Goal: Transaction & Acquisition: Purchase product/service

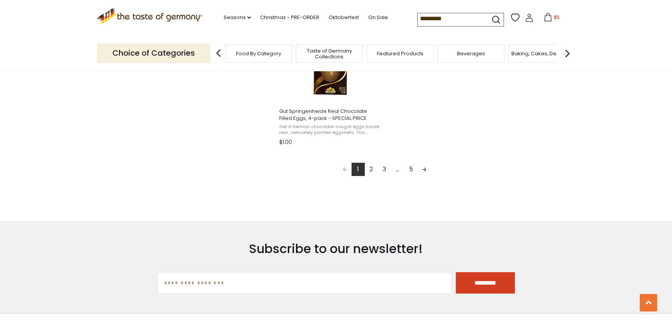
scroll to position [1436, 0]
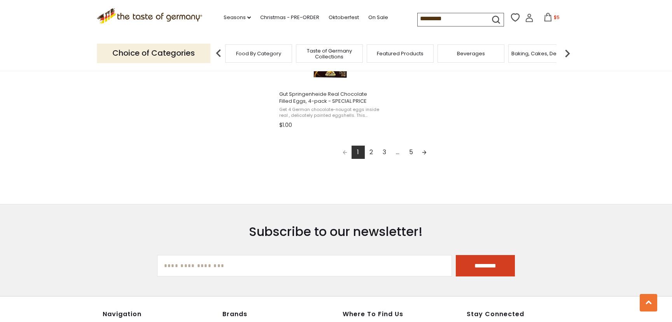
click at [370, 154] on link "2" at bounding box center [371, 152] width 13 height 13
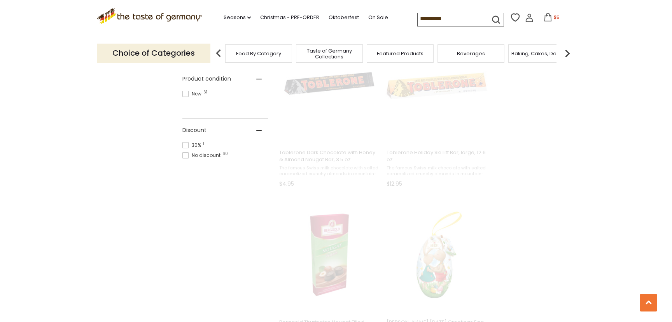
scroll to position [54, 0]
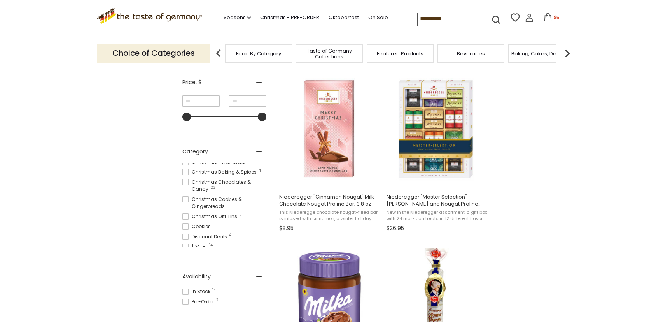
scroll to position [66, 0]
click at [186, 233] on span at bounding box center [186, 236] width 6 height 6
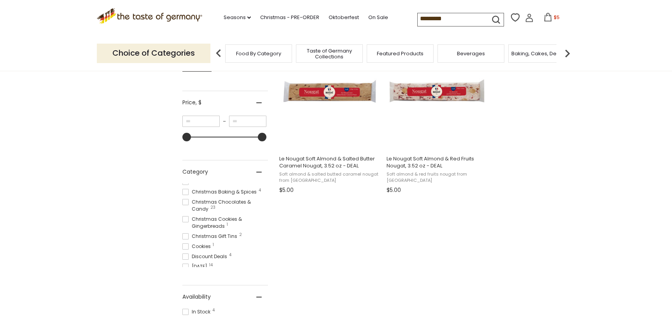
scroll to position [183, 0]
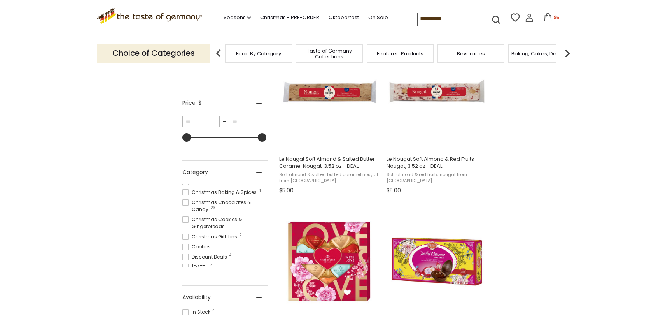
drag, startPoint x: 183, startPoint y: 124, endPoint x: 179, endPoint y: 124, distance: 4.7
click at [183, 124] on input "*" at bounding box center [201, 121] width 37 height 11
type input "*"
drag, startPoint x: 189, startPoint y: 139, endPoint x: 177, endPoint y: 139, distance: 12.5
click at [177, 139] on div "Products 4 Showing 4 results for " le nougat " Relevance Relevance Title: A-Z T…" at bounding box center [336, 258] width 319 height 544
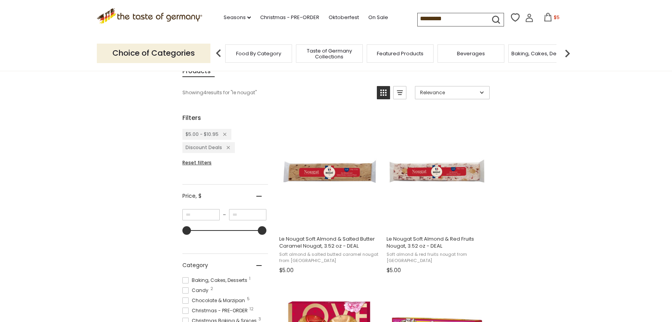
scroll to position [102, 0]
click at [226, 137] on div "Remove filter: 5.0000\\,10.9500" at bounding box center [223, 134] width 8 height 7
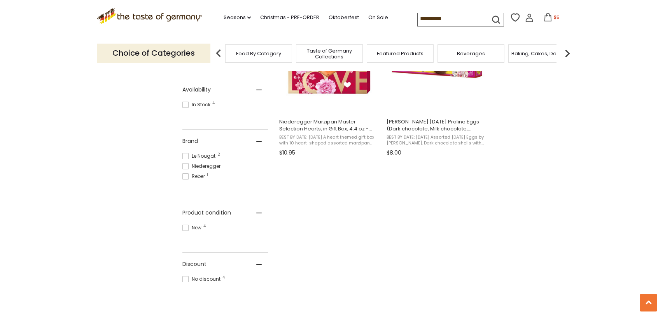
scroll to position [371, 0]
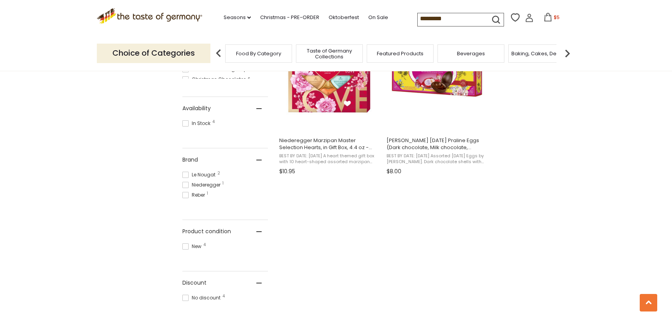
click at [187, 248] on span at bounding box center [186, 246] width 6 height 6
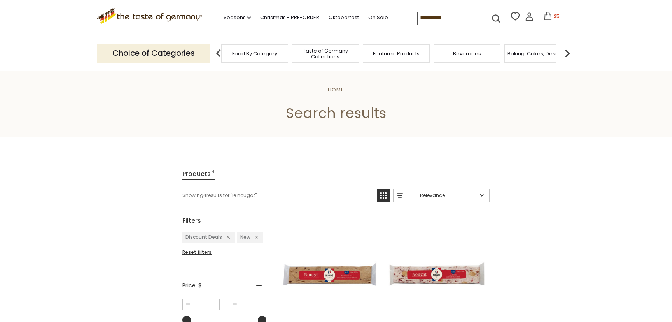
click at [254, 53] on span "Food By Category" at bounding box center [254, 54] width 45 height 6
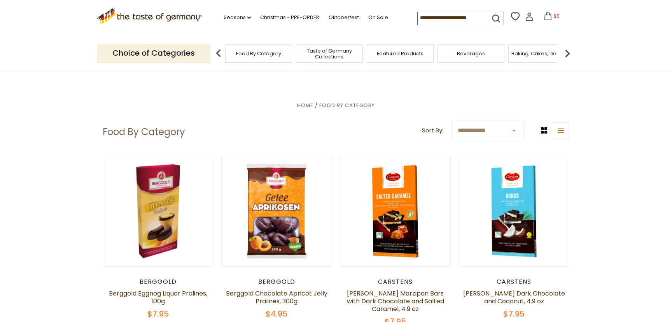
click at [414, 57] on div "Featured Products" at bounding box center [400, 53] width 67 height 18
click at [398, 56] on div "Featured Products" at bounding box center [396, 53] width 67 height 18
click at [544, 16] on icon at bounding box center [548, 16] width 9 height 9
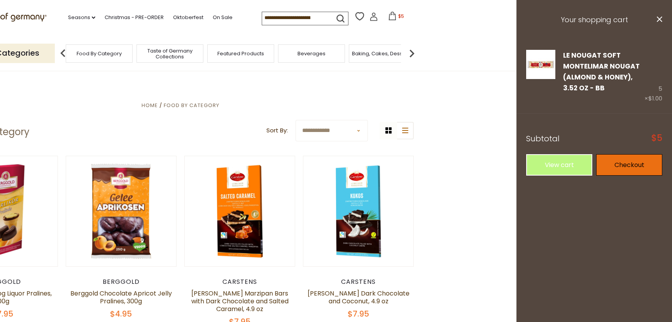
click at [622, 167] on link "Checkout" at bounding box center [630, 164] width 66 height 21
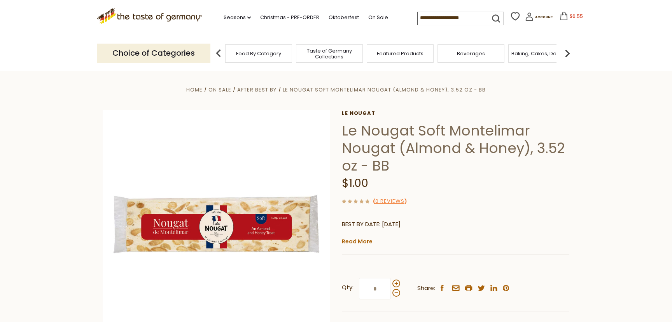
click at [418, 17] on input at bounding box center [451, 17] width 66 height 11
type input "****"
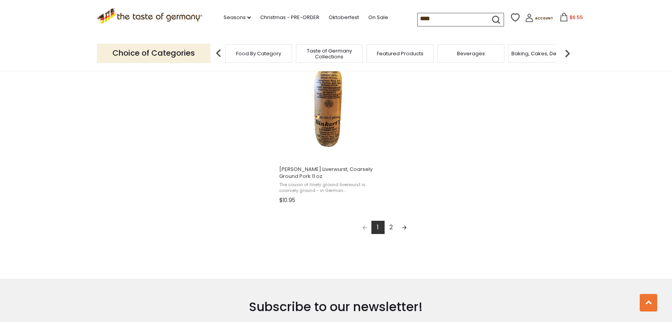
scroll to position [1355, 0]
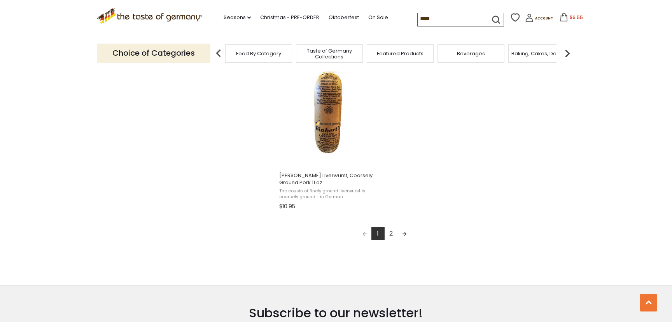
click at [393, 235] on link "2" at bounding box center [391, 233] width 13 height 13
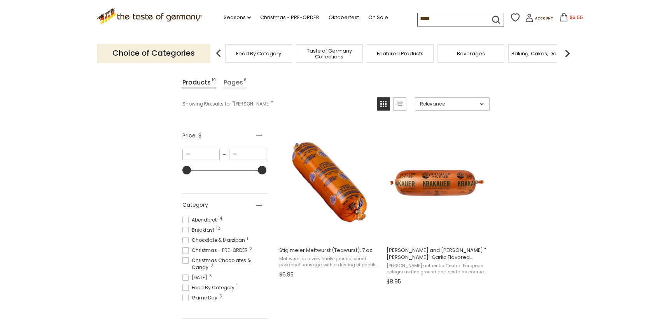
scroll to position [93, 0]
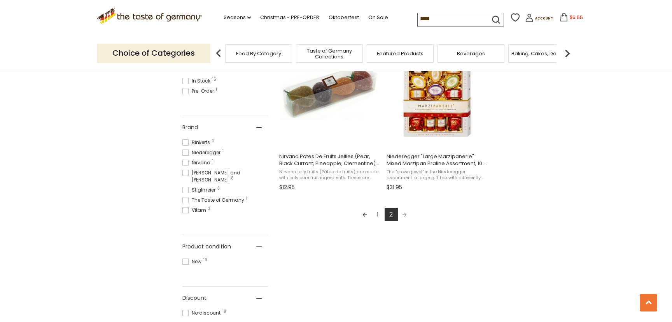
click at [379, 216] on link "1" at bounding box center [378, 214] width 13 height 13
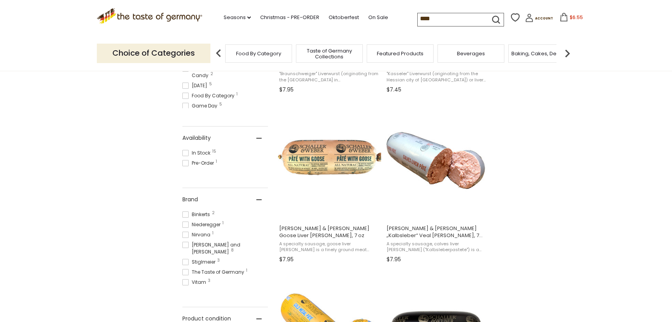
scroll to position [284, 0]
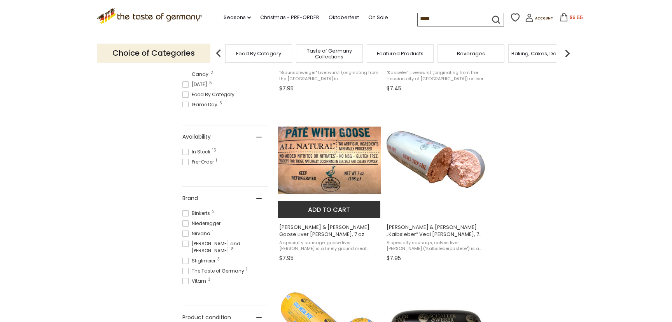
click at [329, 210] on button "Add to cart" at bounding box center [329, 209] width 102 height 17
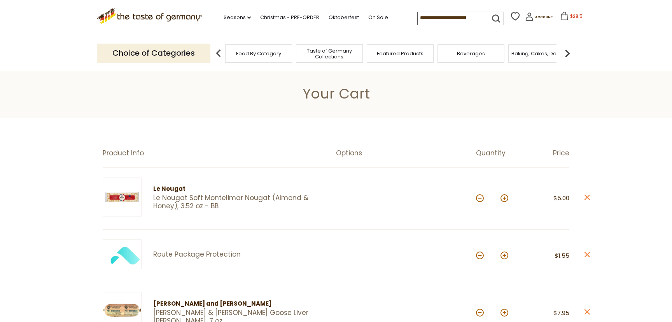
click at [418, 18] on input at bounding box center [451, 17] width 66 height 11
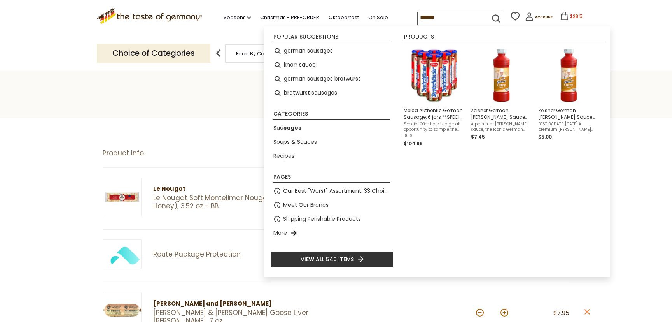
type input "*******"
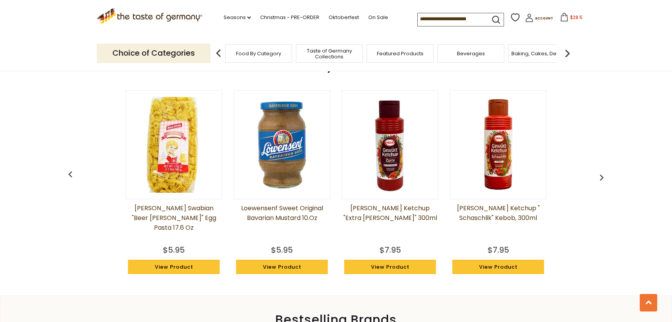
scroll to position [589, 0]
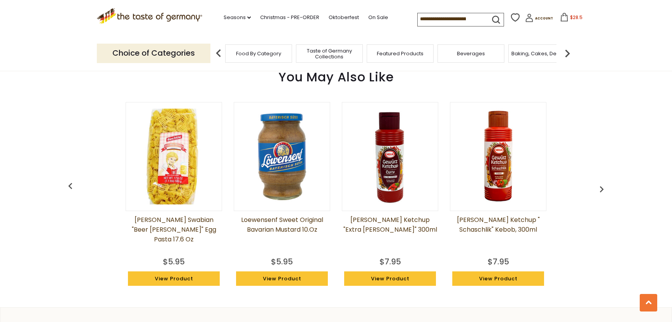
click at [569, 52] on img at bounding box center [568, 54] width 16 height 16
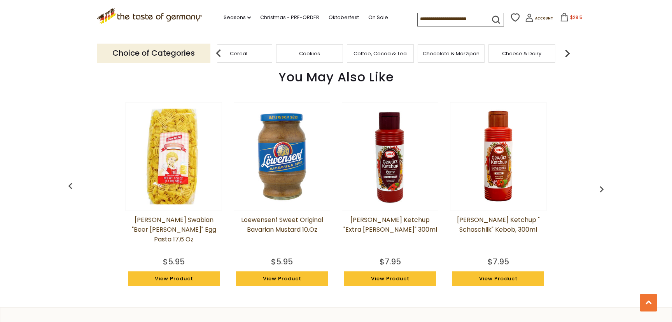
click at [569, 52] on img at bounding box center [568, 54] width 16 height 16
click at [351, 56] on div "Fish" at bounding box center [354, 53] width 67 height 18
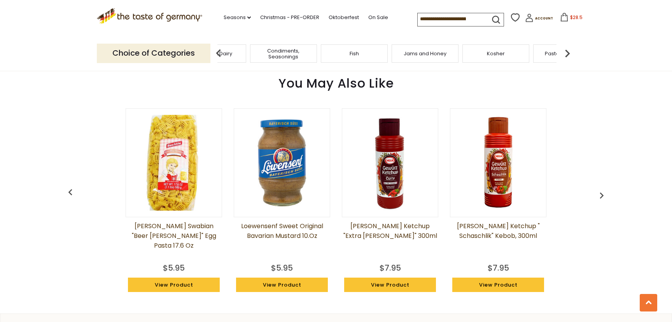
scroll to position [586, 0]
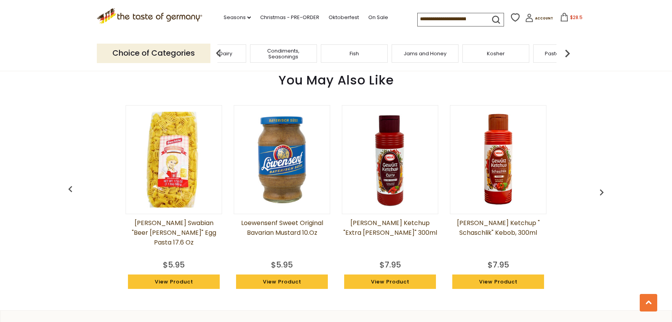
click at [366, 56] on div "Fish" at bounding box center [354, 53] width 67 height 18
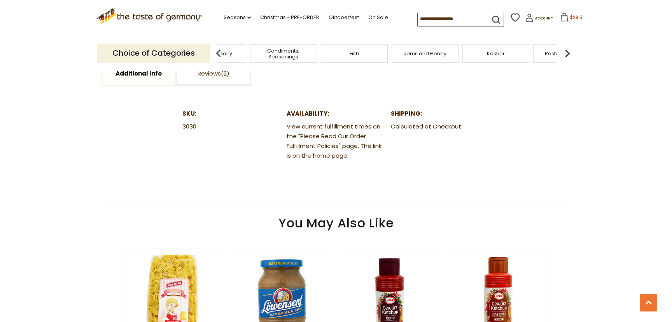
scroll to position [434, 0]
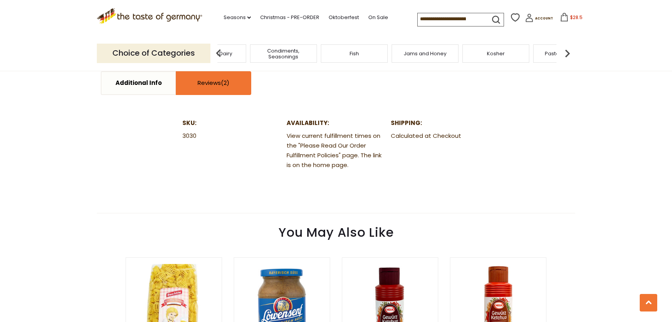
click at [206, 84] on link "Reviews" at bounding box center [214, 83] width 74 height 22
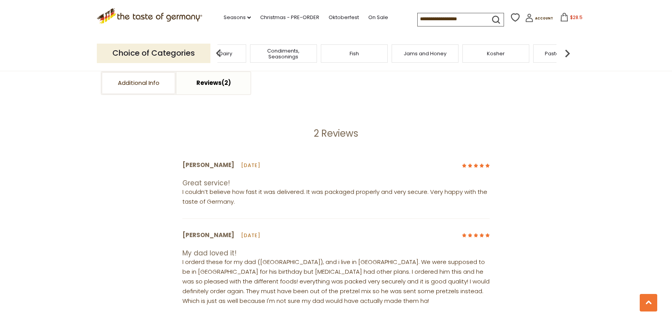
click at [154, 54] on p "Choice of Categories" at bounding box center [154, 53] width 114 height 19
click at [142, 53] on p "Choice of Categories" at bounding box center [154, 53] width 114 height 19
click at [224, 17] on link "Seasons dropdown_arrow" at bounding box center [237, 17] width 27 height 9
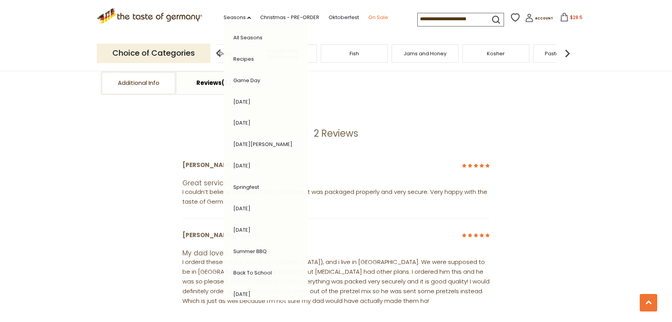
click at [369, 17] on link "On Sale" at bounding box center [379, 17] width 20 height 9
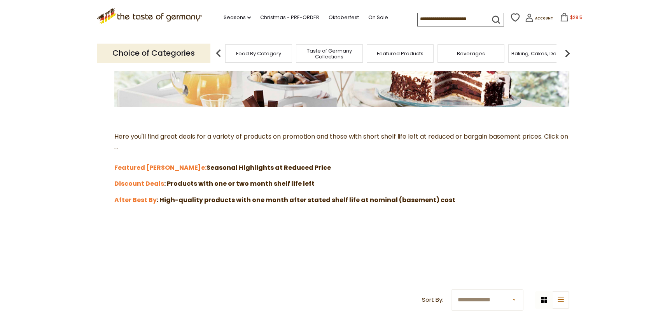
scroll to position [168, 0]
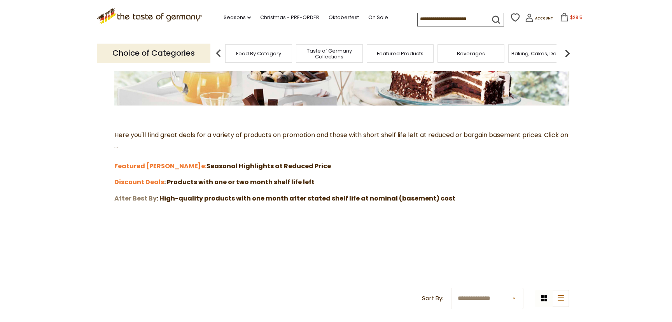
click at [133, 200] on strong "After Best By" at bounding box center [135, 198] width 42 height 9
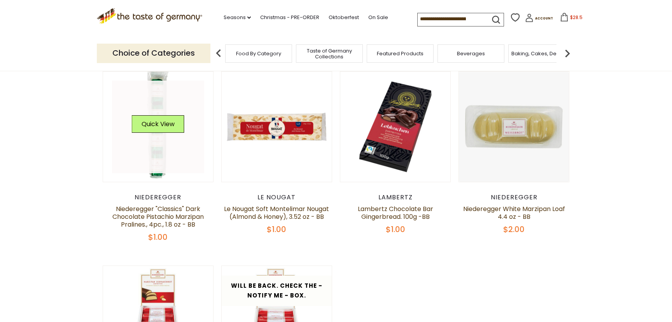
scroll to position [126, 0]
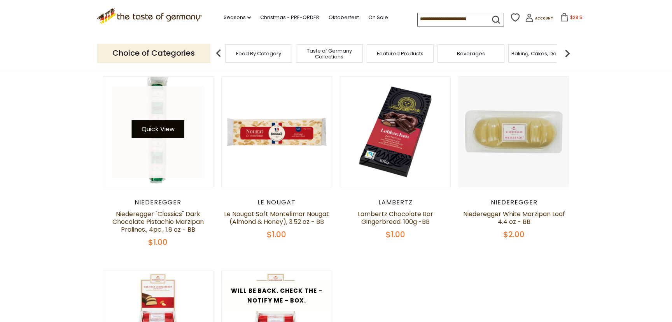
click at [162, 138] on button "Quick View" at bounding box center [158, 129] width 53 height 18
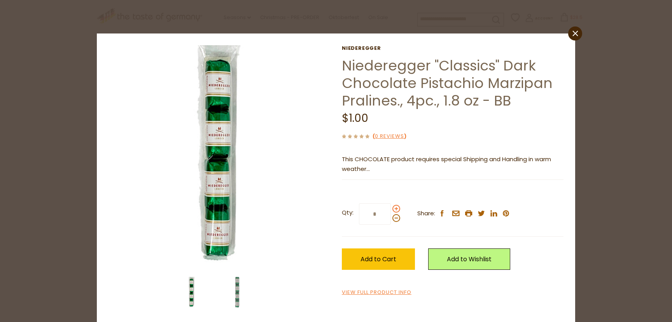
click at [396, 209] on span at bounding box center [397, 209] width 8 height 8
click at [391, 209] on input "*" at bounding box center [375, 213] width 32 height 21
type input "*"
click at [381, 261] on span "Add to Cart" at bounding box center [379, 259] width 36 height 9
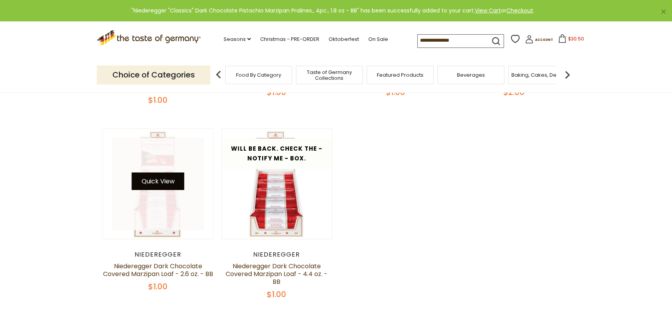
scroll to position [269, 0]
click at [162, 188] on button "Quick View" at bounding box center [158, 181] width 53 height 18
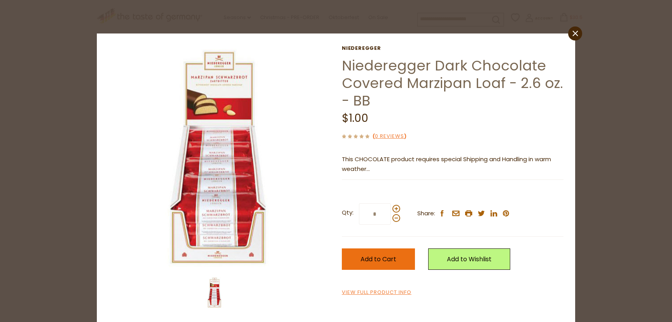
click at [383, 264] on button "Add to Cart" at bounding box center [378, 258] width 73 height 21
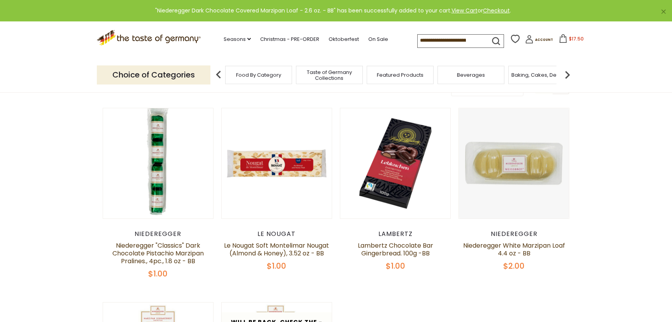
scroll to position [88, 0]
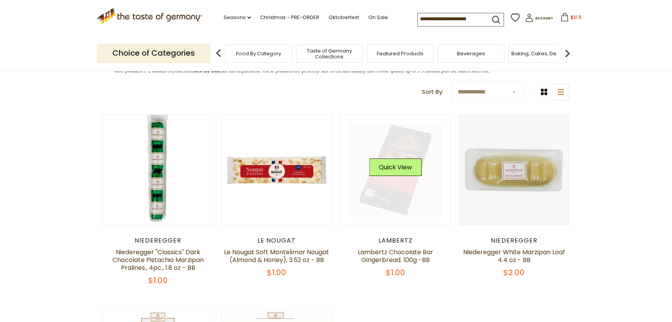
click at [398, 204] on link at bounding box center [395, 170] width 93 height 93
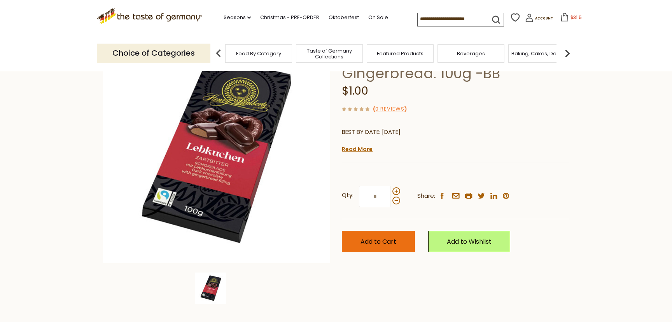
scroll to position [76, 0]
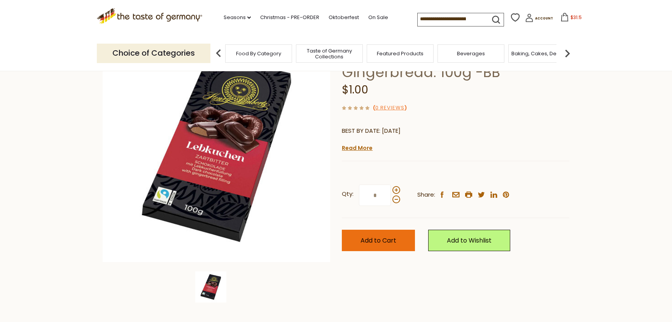
click at [384, 242] on span "Add to Cart" at bounding box center [379, 240] width 36 height 9
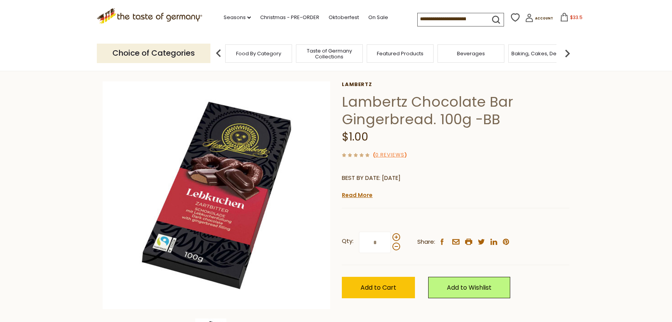
scroll to position [0, 0]
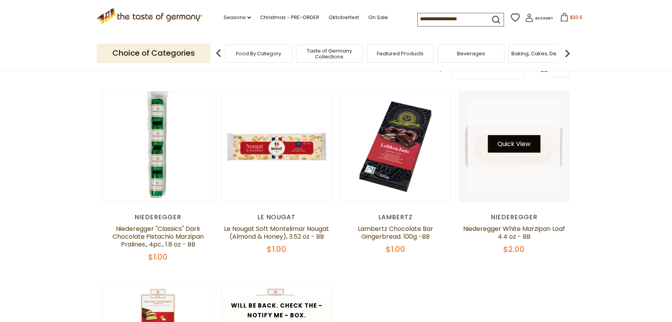
scroll to position [109, 0]
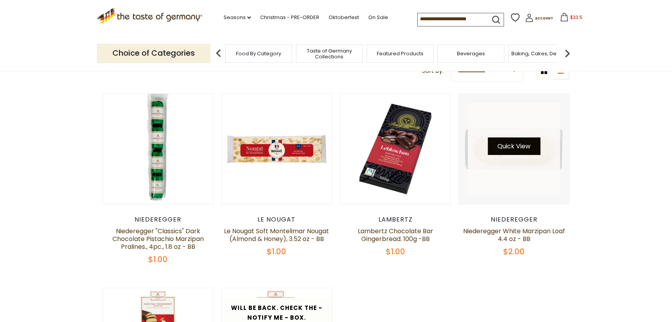
click at [506, 155] on button "Quick View" at bounding box center [514, 146] width 53 height 18
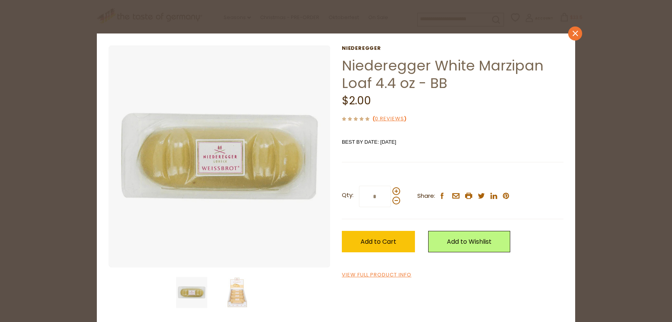
click at [577, 36] on icon "close" at bounding box center [576, 34] width 6 height 6
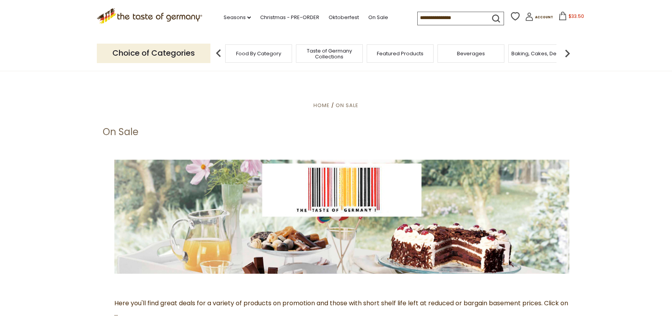
scroll to position [168, 0]
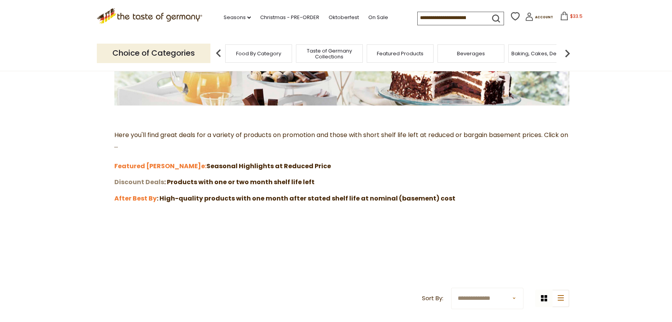
click at [140, 180] on strong "Discount Deals" at bounding box center [139, 181] width 50 height 9
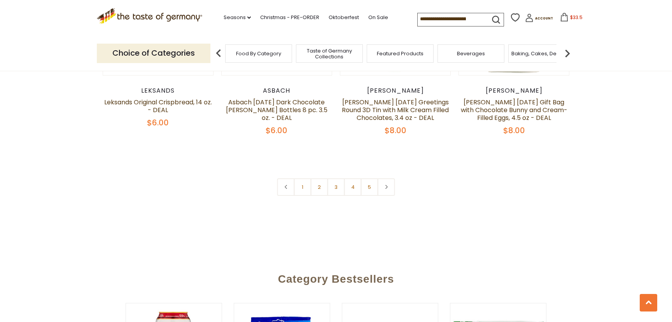
scroll to position [1801, 0]
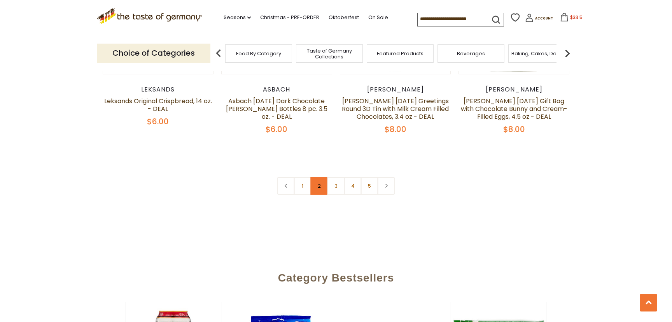
click at [315, 177] on link "2" at bounding box center [320, 186] width 18 height 18
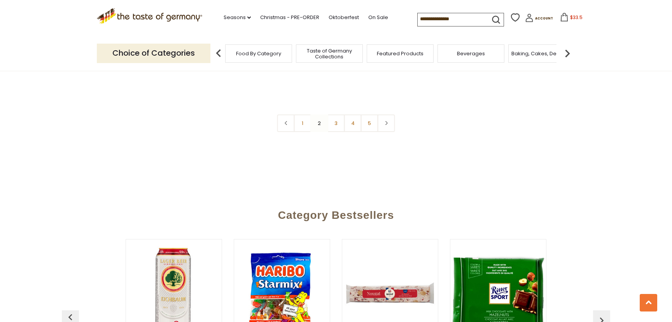
scroll to position [1863, 0]
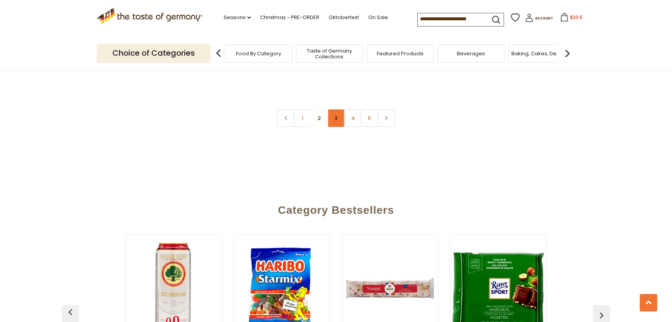
click at [337, 109] on link "3" at bounding box center [337, 118] width 18 height 18
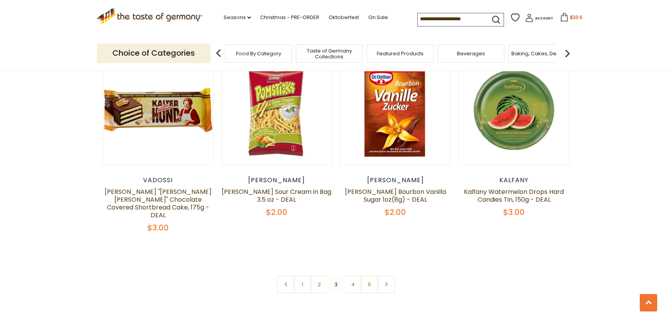
scroll to position [1703, 0]
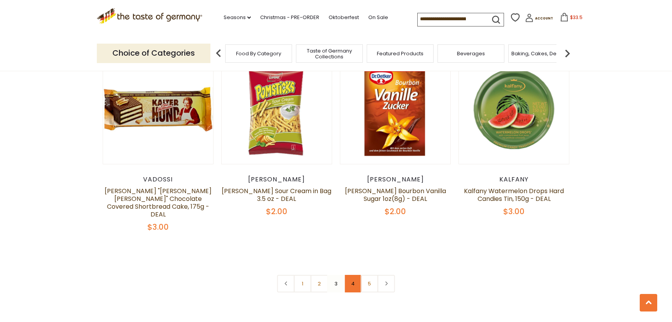
click at [355, 275] on link "4" at bounding box center [353, 284] width 18 height 18
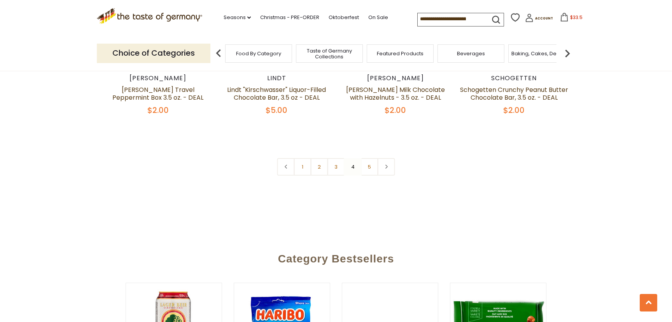
scroll to position [1812, 0]
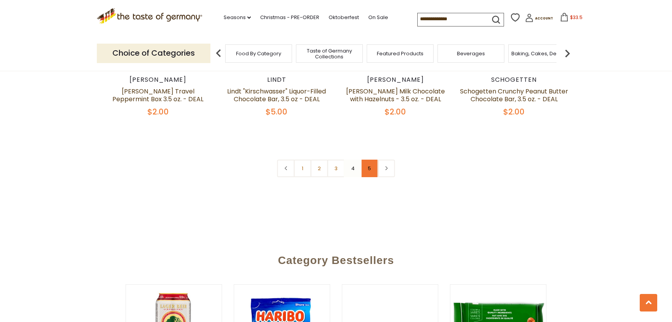
click at [370, 160] on link "5" at bounding box center [370, 169] width 18 height 18
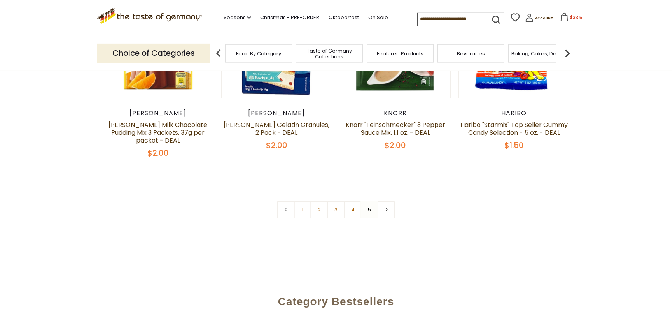
scroll to position [225, 0]
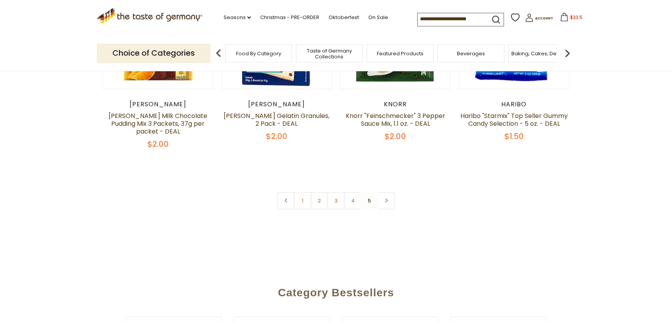
click at [337, 204] on link "3" at bounding box center [337, 201] width 18 height 18
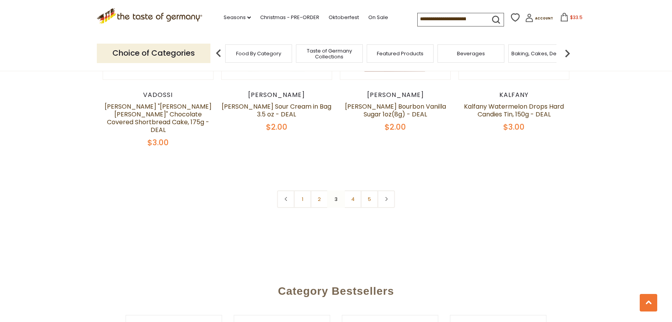
scroll to position [1788, 0]
click at [307, 190] on link "1" at bounding box center [303, 199] width 18 height 18
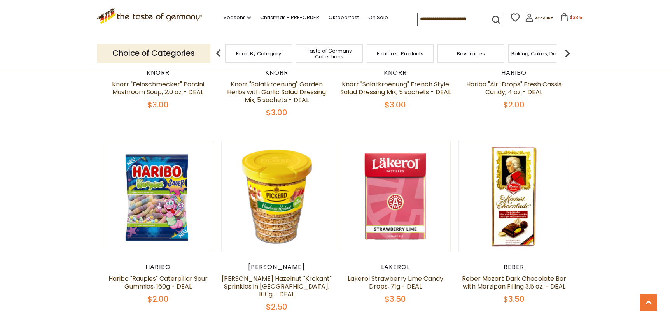
scroll to position [1229, 0]
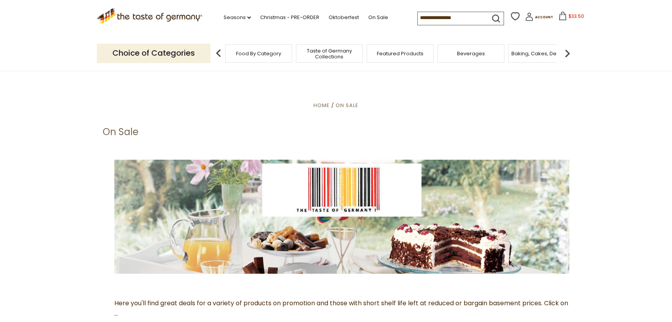
scroll to position [168, 0]
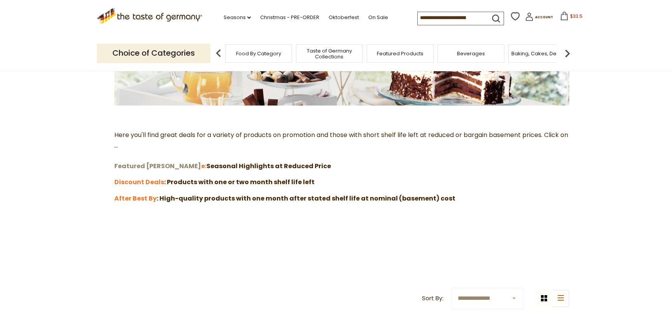
click at [140, 166] on strong "Featured Sal" at bounding box center [157, 166] width 87 height 9
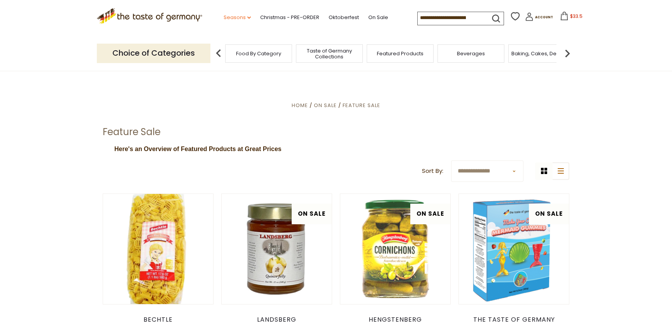
click at [225, 16] on link "Seasons dropdown_arrow" at bounding box center [237, 17] width 27 height 9
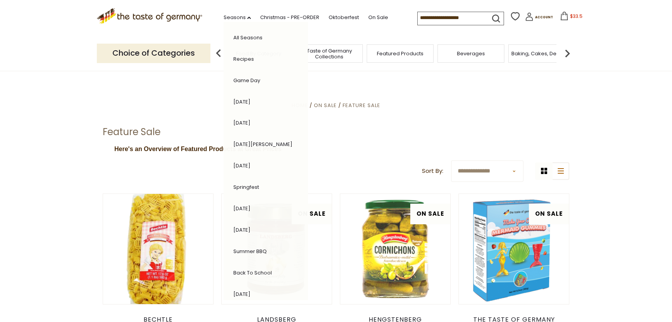
click at [418, 18] on input at bounding box center [451, 17] width 66 height 11
type input "*"
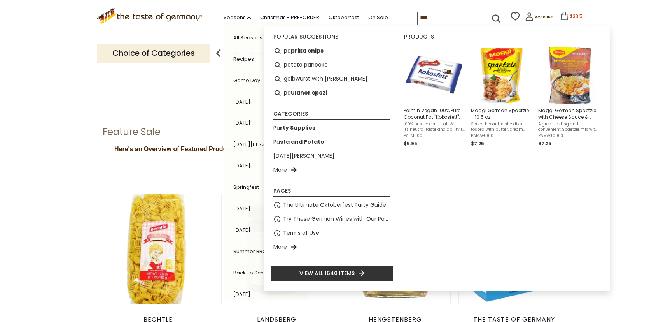
type input "****"
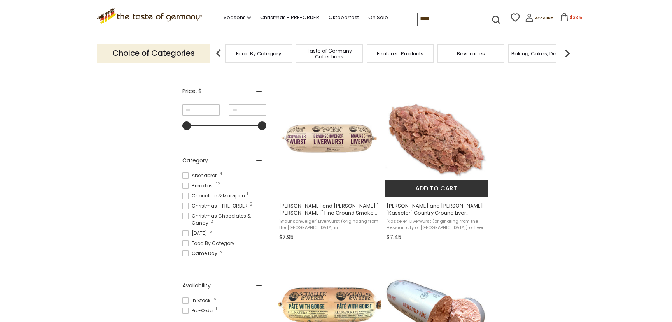
scroll to position [136, 0]
click at [446, 192] on button "Add to cart" at bounding box center [437, 187] width 102 height 17
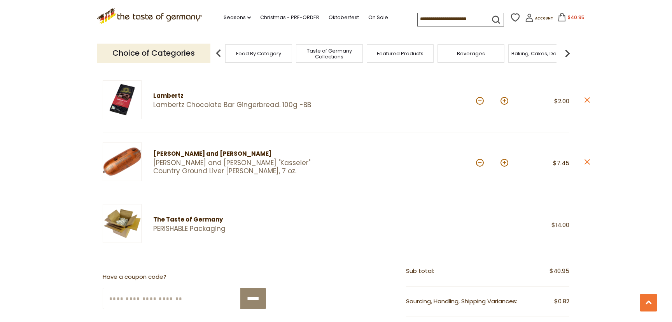
scroll to position [323, 0]
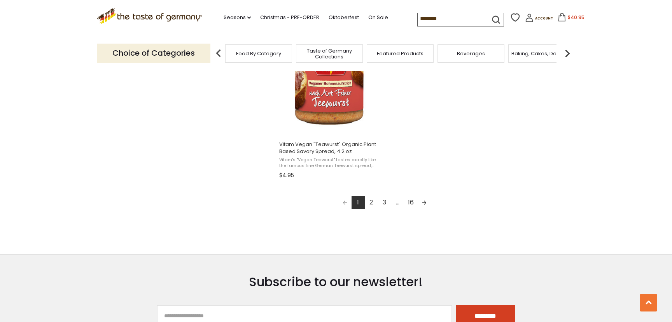
scroll to position [1409, 0]
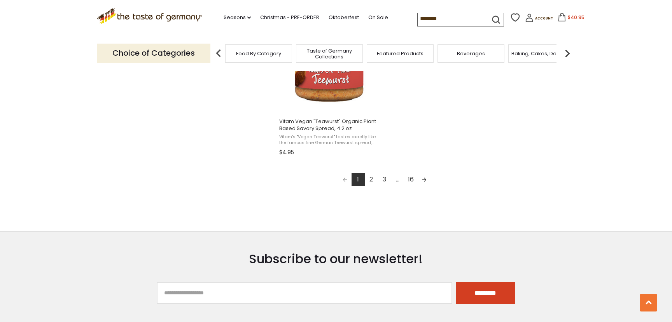
click at [370, 182] on link "2" at bounding box center [371, 179] width 13 height 13
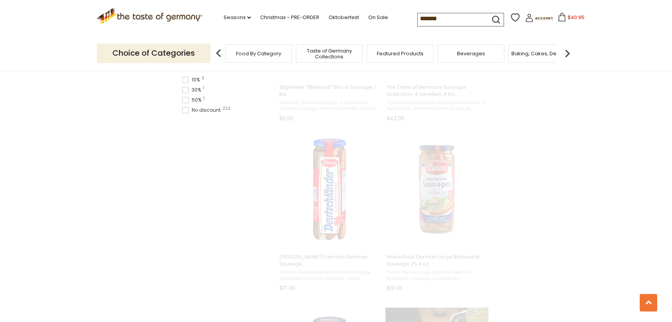
scroll to position [191, 0]
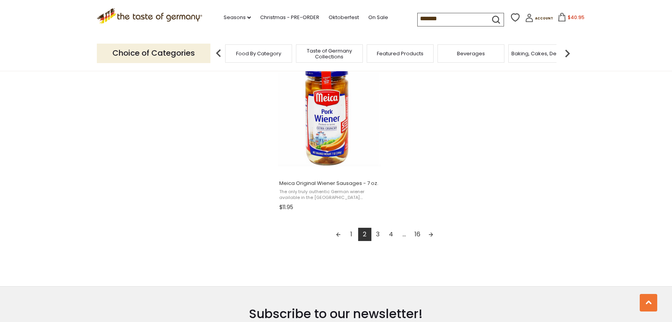
scroll to position [1355, 0]
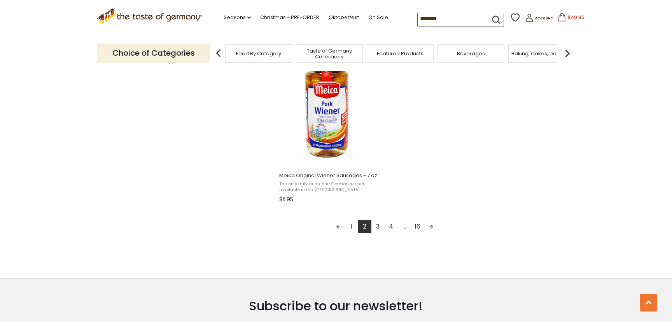
click at [379, 229] on link "3" at bounding box center [378, 226] width 13 height 13
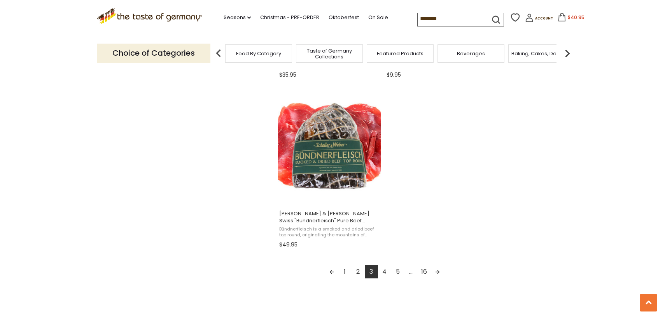
scroll to position [1319, 0]
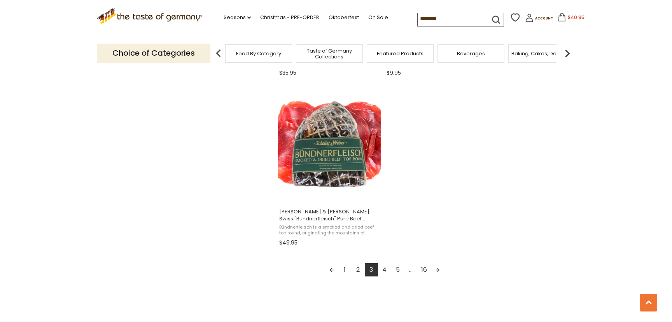
click at [385, 271] on link "4" at bounding box center [384, 269] width 13 height 13
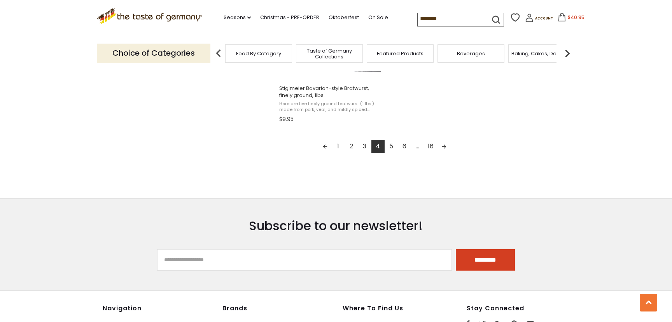
scroll to position [1443, 0]
click at [393, 149] on link "5" at bounding box center [391, 145] width 13 height 13
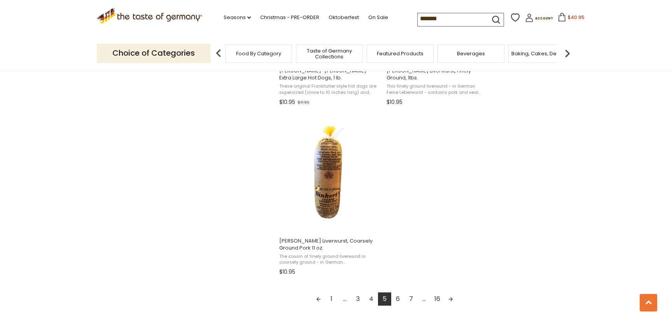
scroll to position [1290, 0]
click at [397, 300] on link "6" at bounding box center [398, 298] width 13 height 13
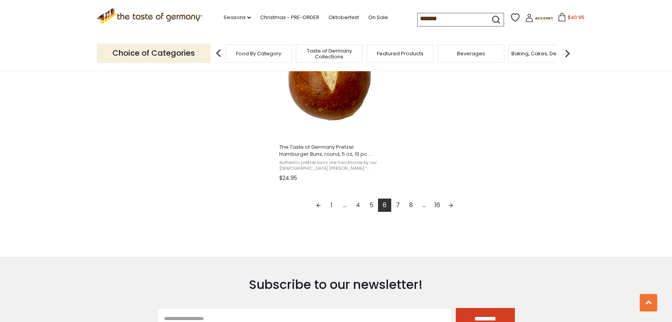
scroll to position [1392, 0]
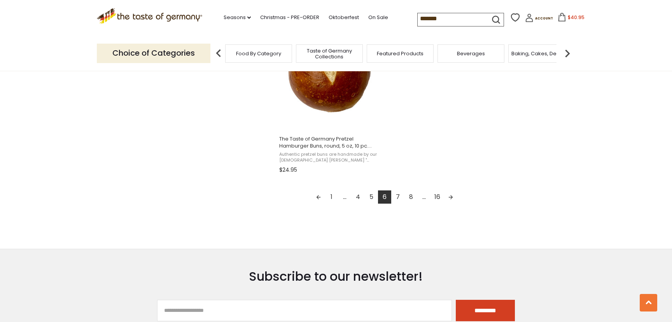
click at [400, 197] on link "7" at bounding box center [398, 196] width 13 height 13
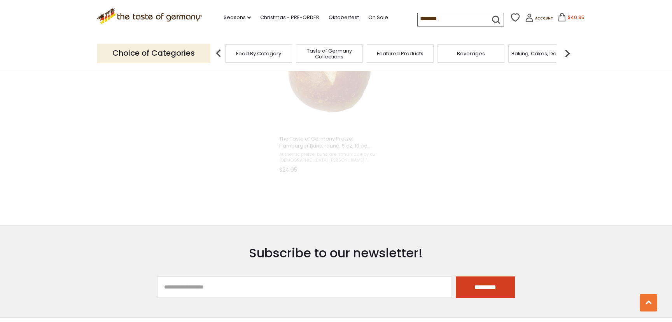
scroll to position [375, 0]
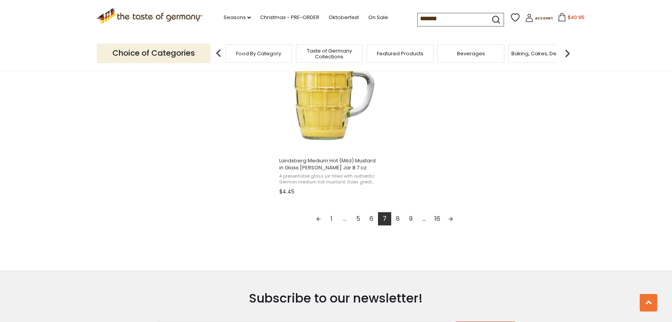
click at [399, 220] on link "8" at bounding box center [398, 218] width 13 height 13
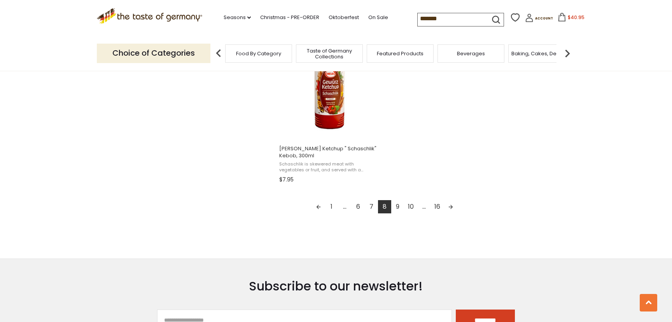
scroll to position [1394, 0]
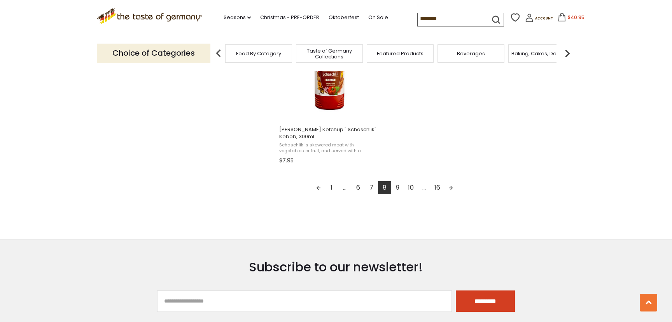
click at [400, 181] on link "9" at bounding box center [398, 187] width 13 height 13
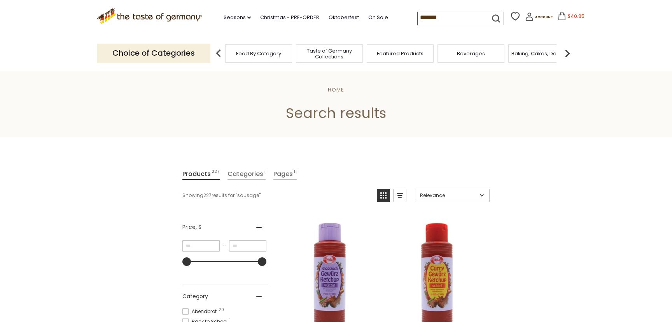
click at [418, 18] on input "*******" at bounding box center [451, 17] width 66 height 11
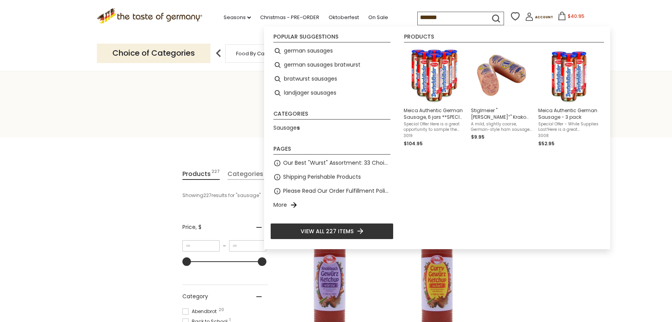
drag, startPoint x: 416, startPoint y: 17, endPoint x: 363, endPoint y: 15, distance: 53.7
click at [418, 15] on input "*******" at bounding box center [451, 17] width 66 height 11
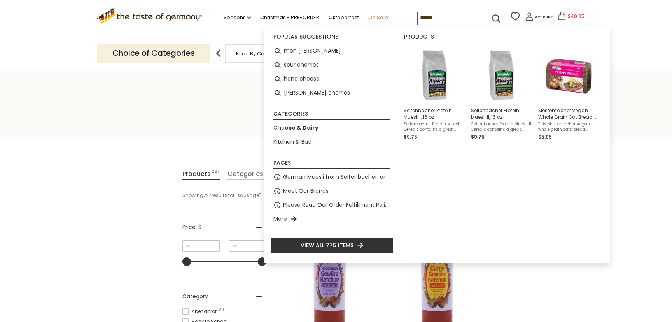
type input "******"
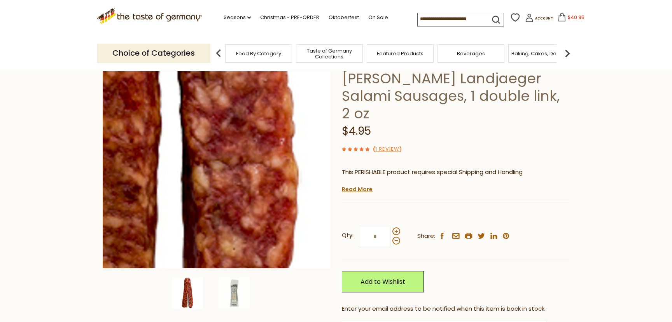
scroll to position [63, 0]
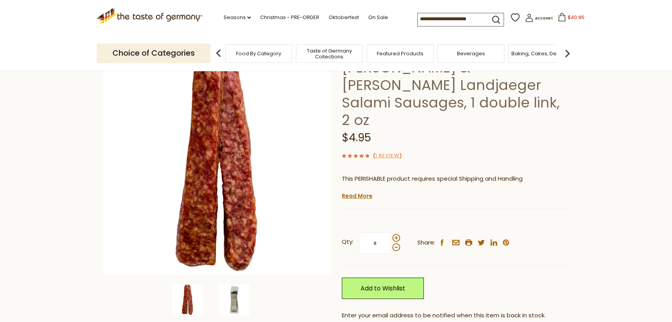
click at [236, 302] on img at bounding box center [234, 299] width 31 height 31
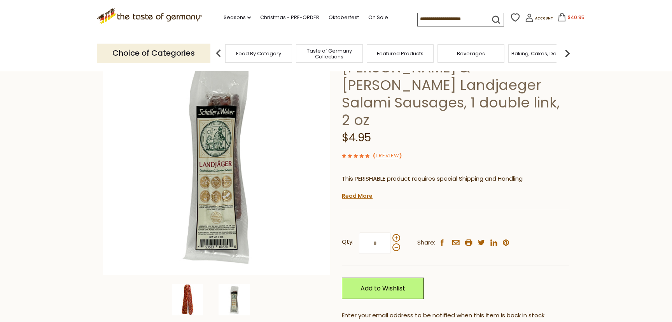
click at [192, 301] on img at bounding box center [187, 299] width 31 height 31
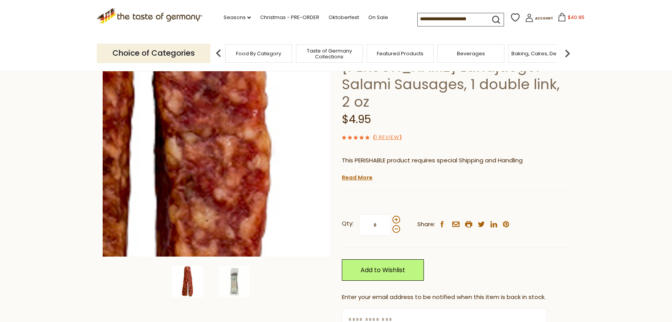
scroll to position [81, 0]
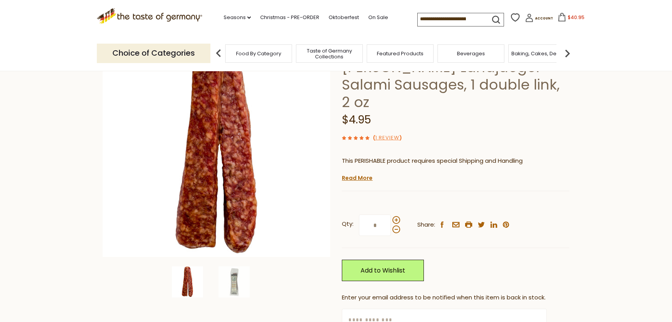
click at [421, 18] on input at bounding box center [451, 18] width 66 height 11
type input "****"
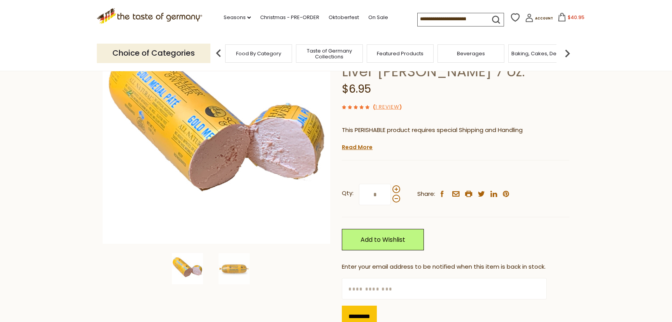
scroll to position [97, 0]
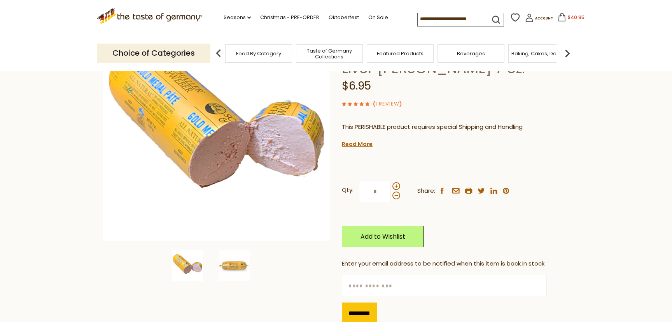
click at [429, 16] on input at bounding box center [451, 18] width 66 height 11
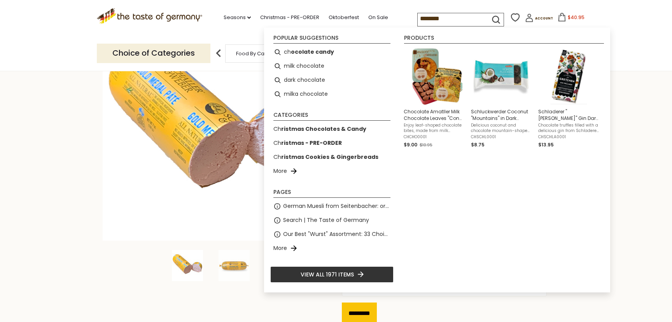
type input "*********"
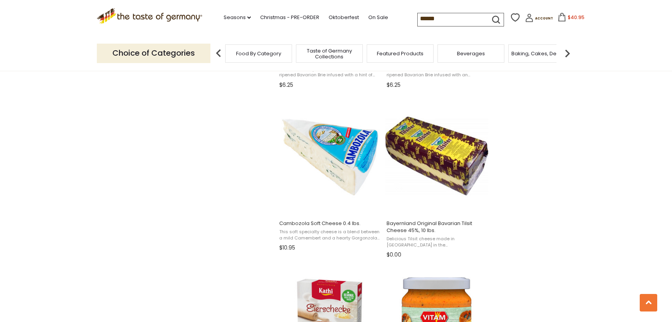
scroll to position [630, 0]
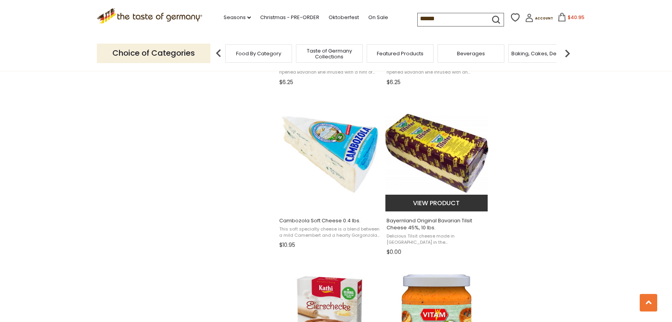
click at [428, 204] on button "View product" at bounding box center [437, 203] width 102 height 17
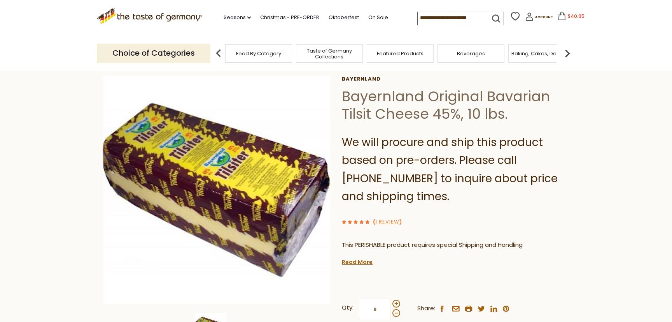
scroll to position [35, 0]
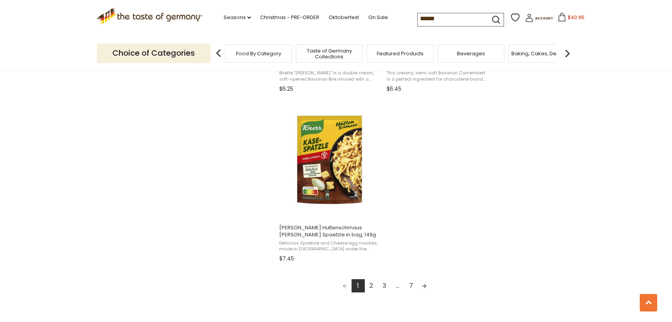
scroll to position [1306, 0]
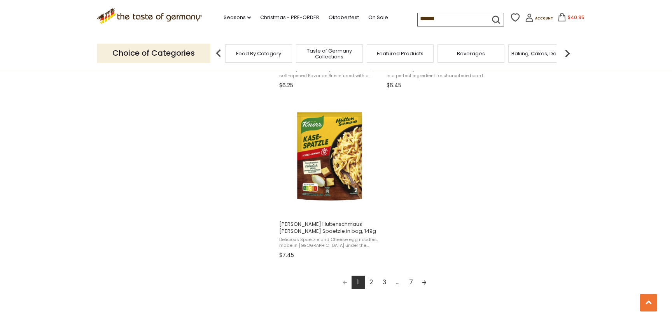
click at [372, 284] on link "2" at bounding box center [371, 282] width 13 height 13
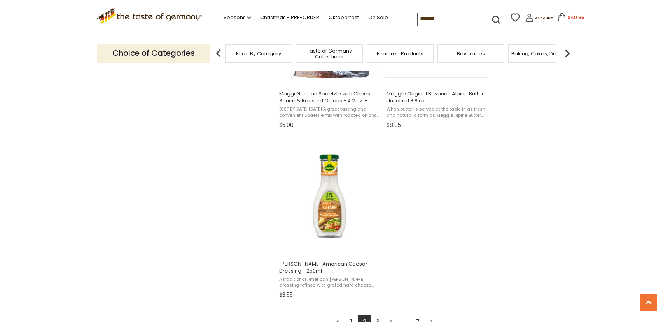
scroll to position [1321, 0]
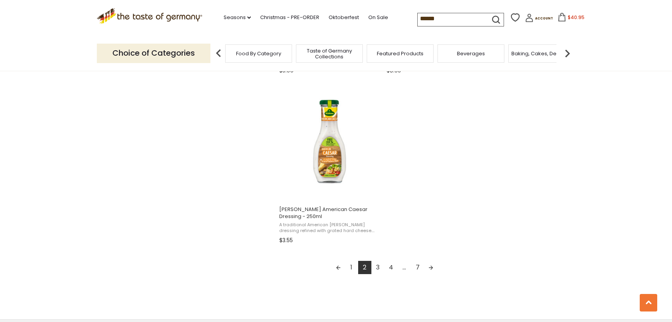
click at [376, 268] on link "3" at bounding box center [378, 267] width 13 height 13
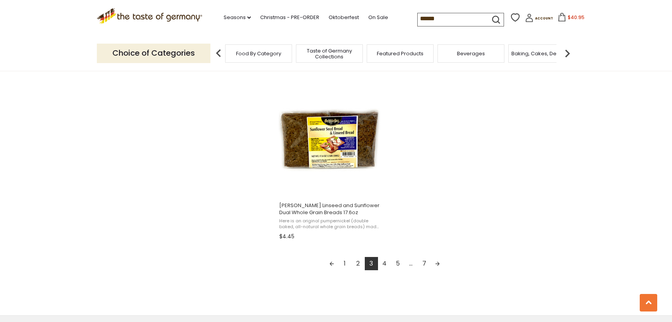
scroll to position [1326, 0]
click at [385, 263] on link "4" at bounding box center [384, 262] width 13 height 13
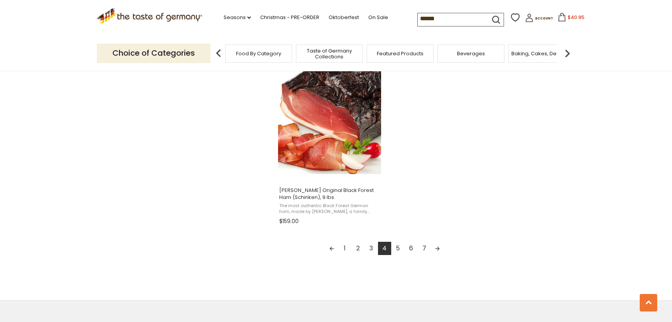
scroll to position [1341, 0]
click at [399, 248] on link "5" at bounding box center [398, 247] width 13 height 13
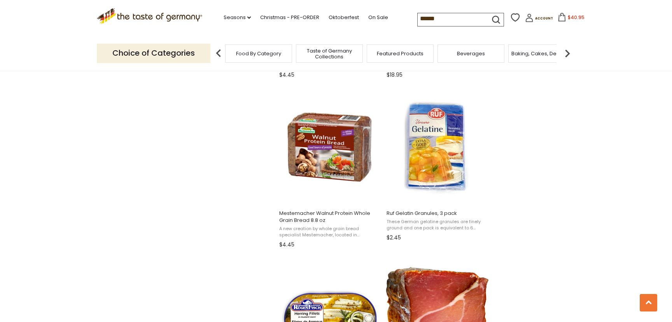
scroll to position [639, 0]
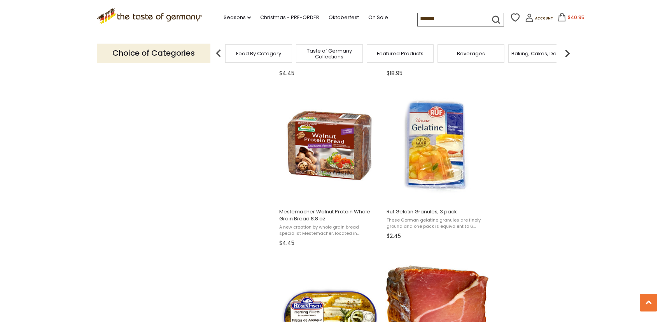
click at [568, 16] on span "$40.95" at bounding box center [576, 17] width 17 height 7
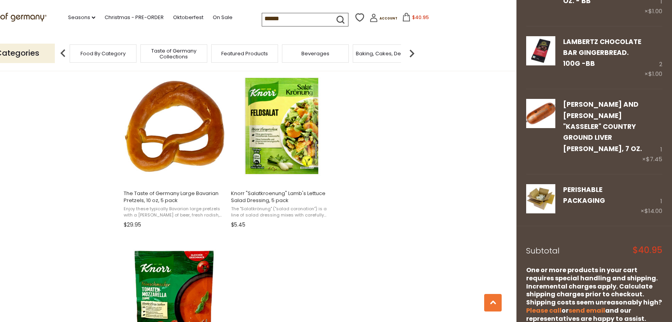
scroll to position [1204, 0]
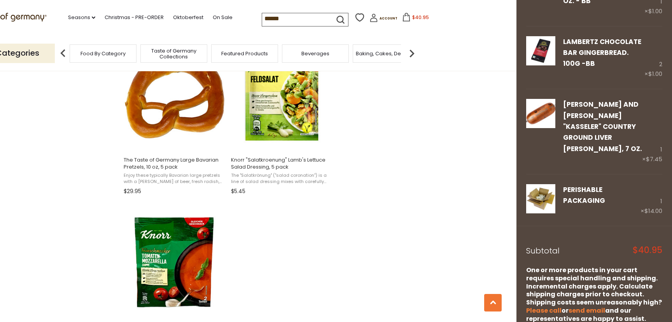
scroll to position [1199, 0]
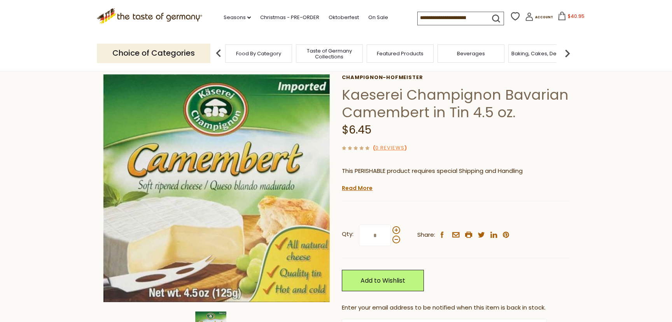
scroll to position [35, 0]
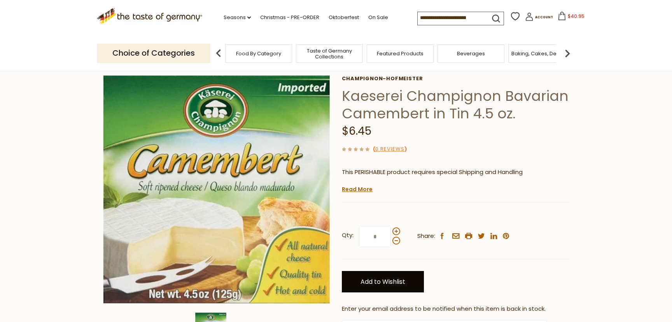
click at [392, 282] on link "Add to Wishlist" at bounding box center [383, 281] width 82 height 21
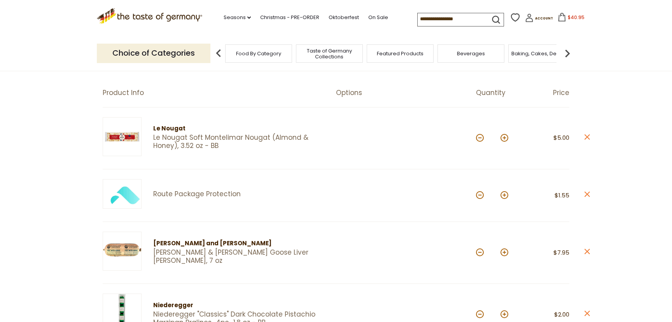
scroll to position [56, 0]
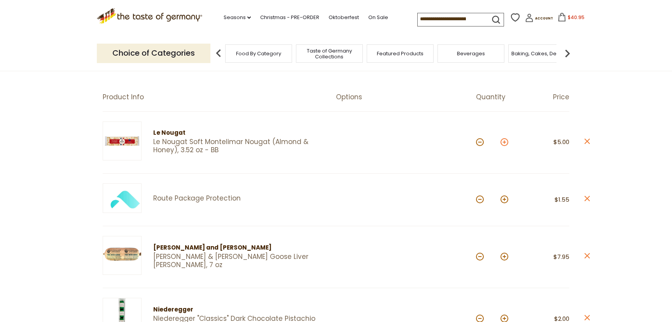
click at [506, 142] on button at bounding box center [505, 142] width 8 height 8
type input "*"
click at [506, 143] on button at bounding box center [505, 142] width 8 height 8
type input "*"
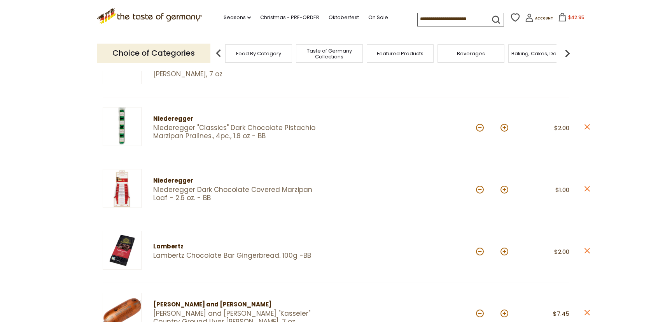
scroll to position [248, 0]
click at [506, 188] on button at bounding box center [505, 189] width 8 height 8
type input "*"
click at [506, 189] on button at bounding box center [505, 189] width 8 height 8
type input "*"
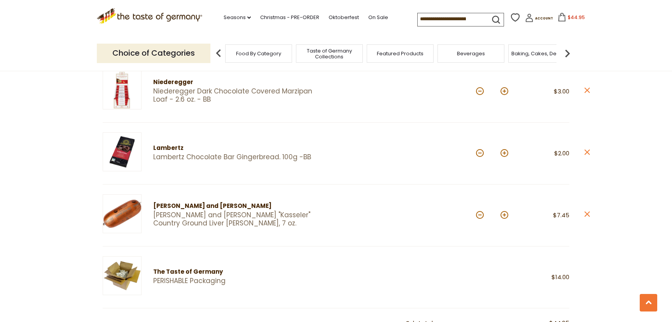
scroll to position [353, 0]
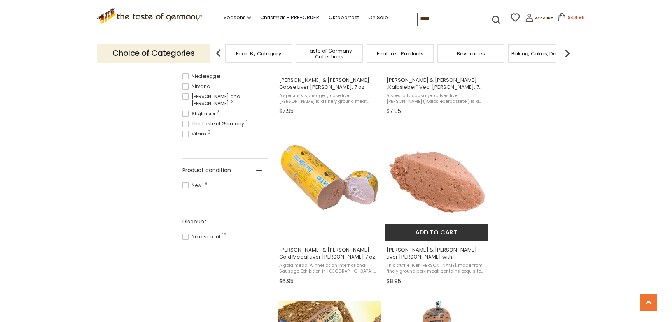
scroll to position [434, 0]
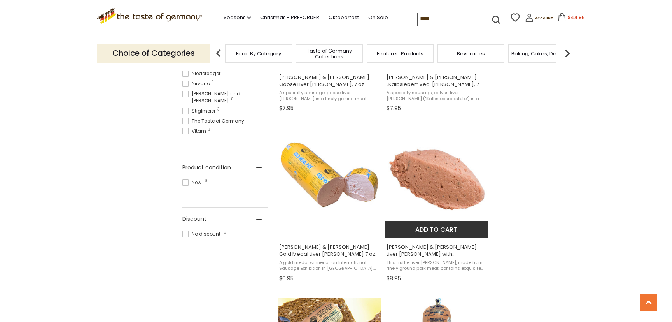
click at [432, 230] on button "Add to cart" at bounding box center [437, 229] width 102 height 17
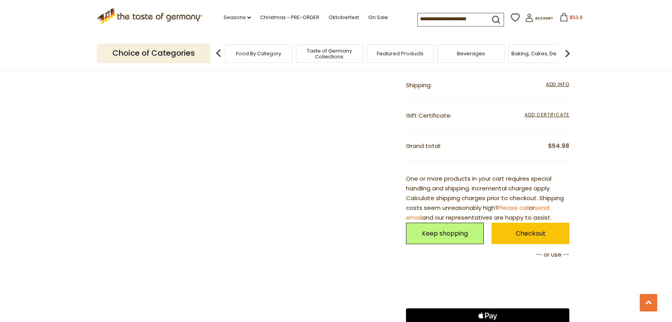
scroll to position [705, 0]
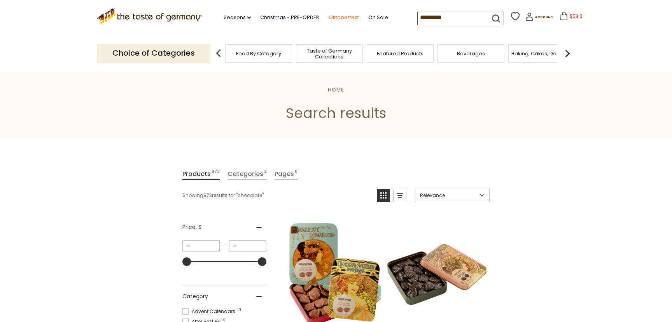
click at [329, 17] on link "Oktoberfest" at bounding box center [344, 17] width 30 height 9
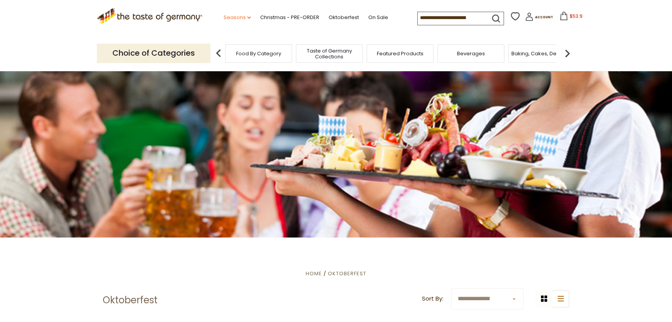
click at [248, 17] on icon "dropdown_arrow" at bounding box center [250, 17] width 4 height 3
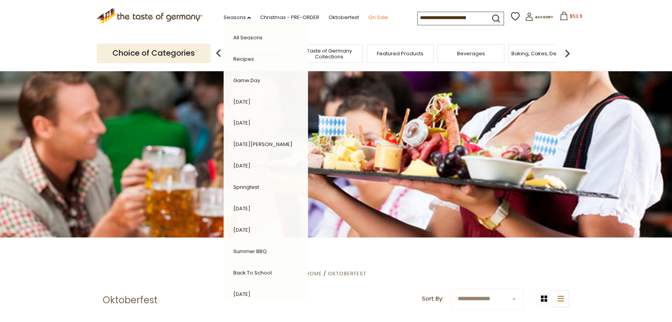
click at [369, 16] on link "On Sale" at bounding box center [379, 17] width 20 height 9
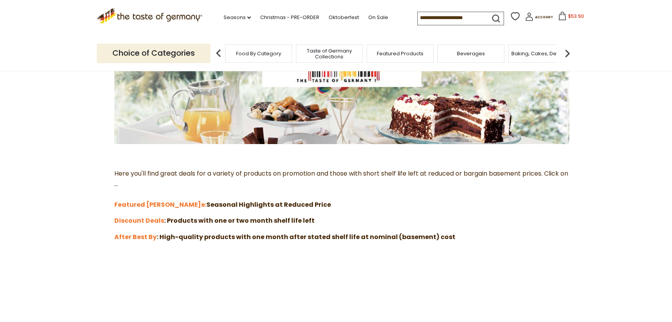
scroll to position [137, 0]
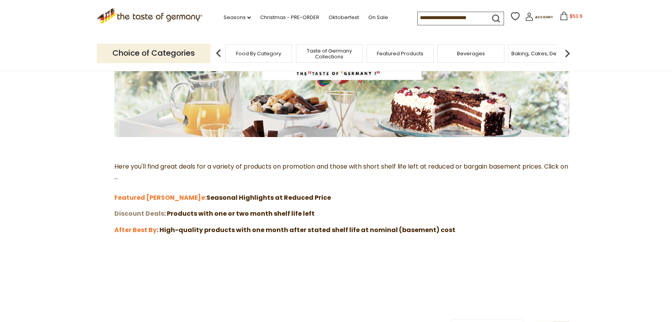
click at [141, 212] on strong "Discount Deals" at bounding box center [139, 213] width 50 height 9
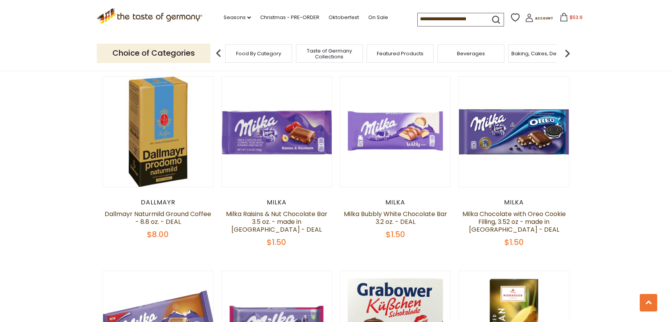
scroll to position [520, 0]
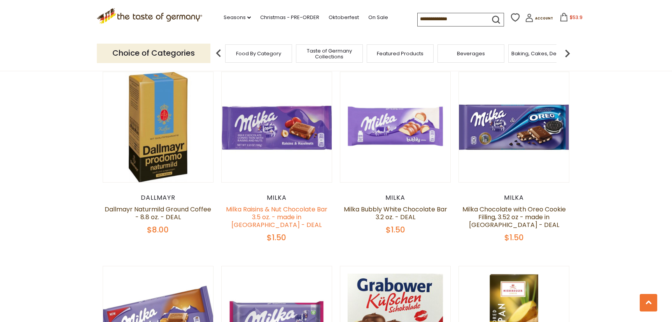
click at [274, 207] on link "Milka Raisins & Nut Chocolate Bar 3.5 oz. - made in [GEOGRAPHIC_DATA] - DEAL" at bounding box center [277, 217] width 102 height 25
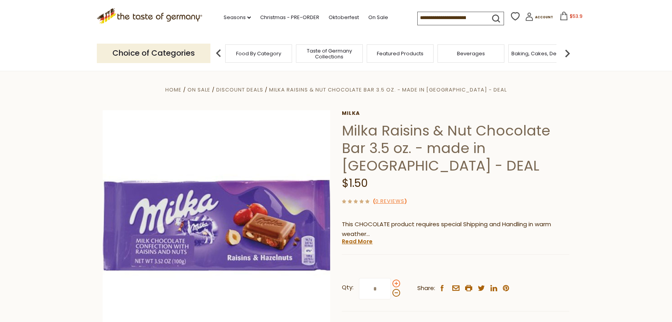
click at [397, 284] on span at bounding box center [397, 283] width 8 height 8
click at [391, 284] on input "*" at bounding box center [375, 288] width 32 height 21
type input "*"
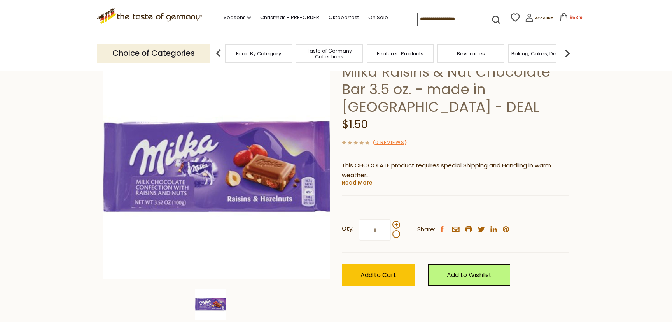
scroll to position [60, 0]
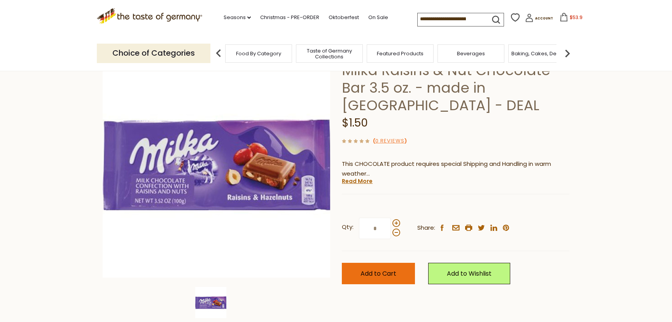
click at [378, 274] on span "Add to Cart" at bounding box center [379, 273] width 36 height 9
click at [369, 16] on link "On Sale" at bounding box center [379, 17] width 20 height 9
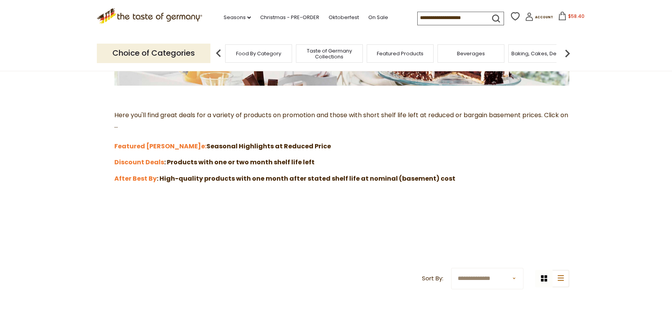
scroll to position [202, 0]
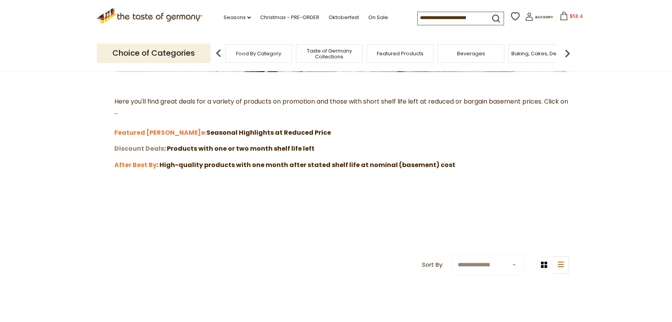
click at [147, 148] on strong "Discount Deals" at bounding box center [139, 148] width 50 height 9
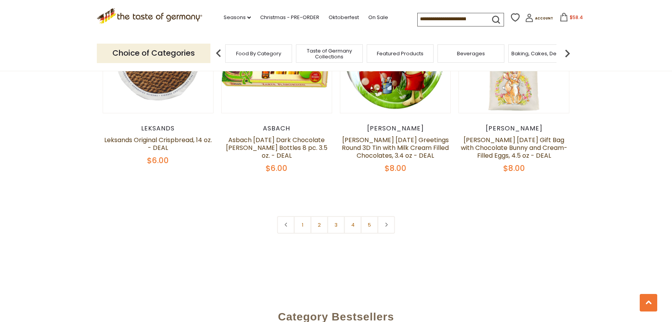
scroll to position [1765, 0]
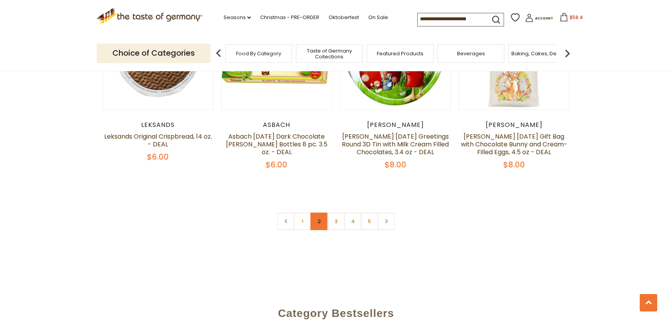
click at [319, 212] on link "2" at bounding box center [320, 221] width 18 height 18
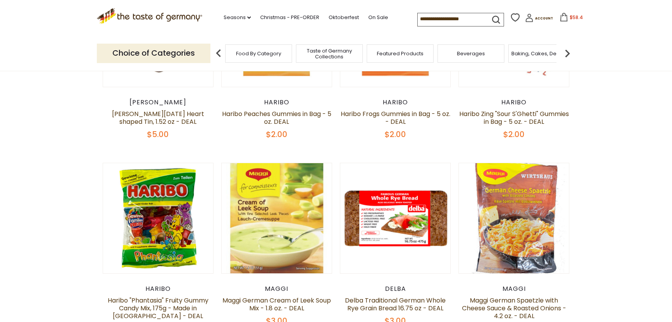
scroll to position [227, 0]
click at [568, 54] on img at bounding box center [568, 54] width 16 height 16
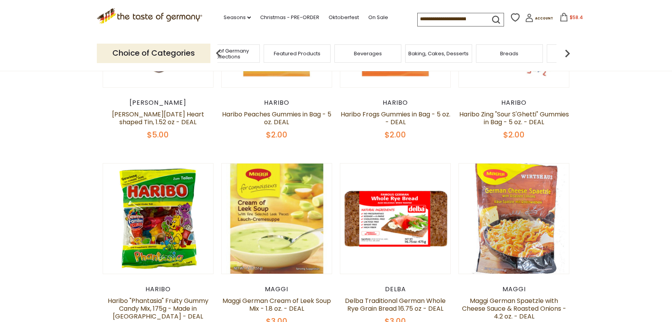
click at [568, 54] on img at bounding box center [568, 54] width 16 height 16
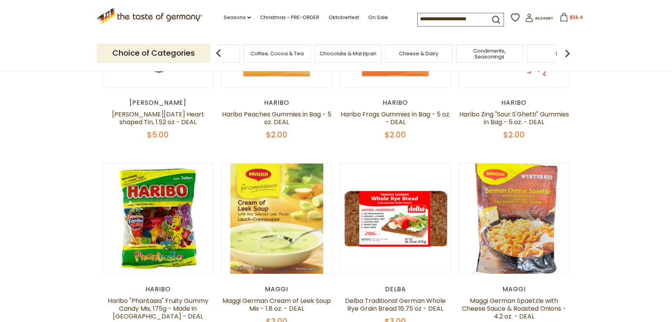
click at [567, 51] on img at bounding box center [568, 54] width 16 height 16
click at [355, 51] on span "Fish" at bounding box center [354, 54] width 9 height 6
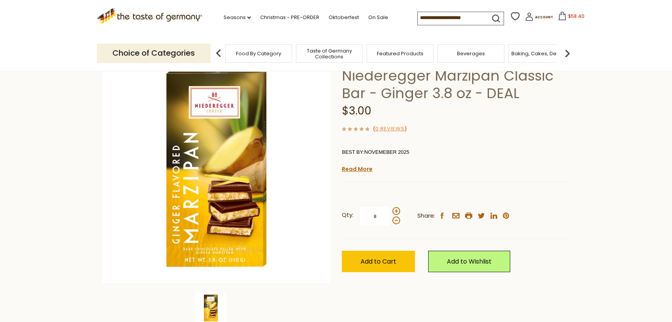
scroll to position [66, 0]
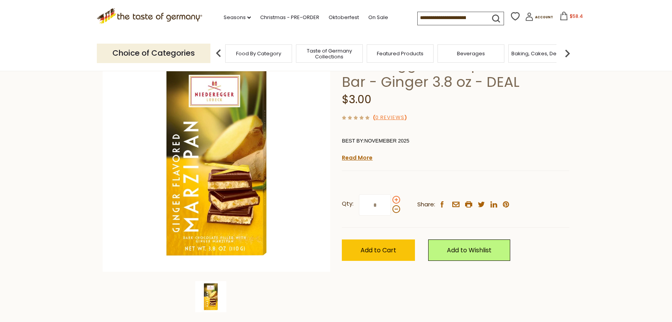
click at [398, 200] on span at bounding box center [397, 200] width 8 height 8
click at [391, 200] on input "*" at bounding box center [375, 204] width 32 height 21
type input "*"
click at [384, 251] on span "Add to Cart" at bounding box center [379, 250] width 36 height 9
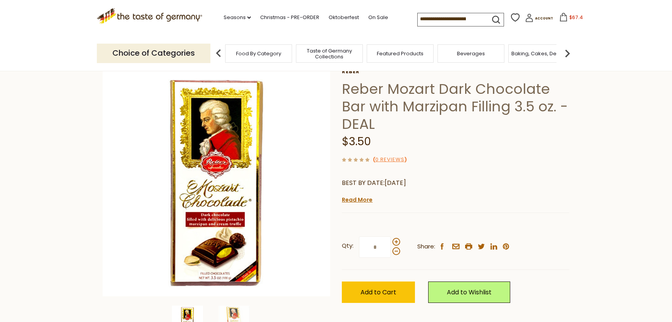
scroll to position [56, 0]
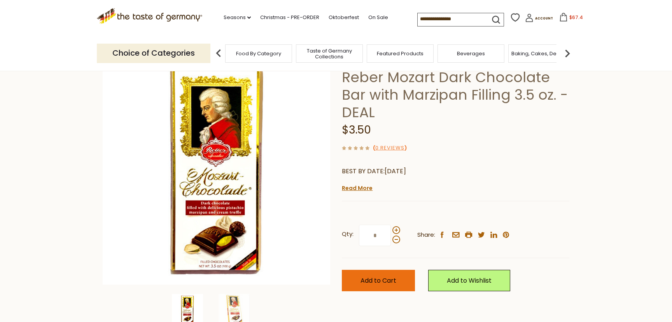
click at [380, 281] on span "Add to Cart" at bounding box center [379, 280] width 36 height 9
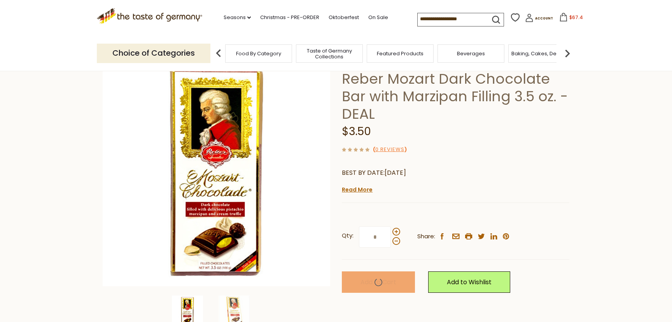
scroll to position [50, 0]
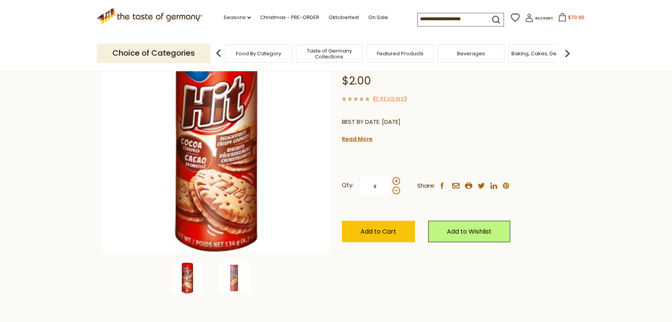
scroll to position [86, 0]
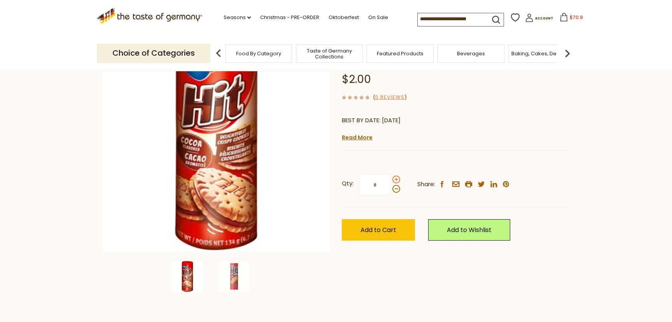
click at [396, 181] on span at bounding box center [397, 180] width 8 height 8
click at [391, 181] on input "*" at bounding box center [375, 184] width 32 height 21
type input "*"
click at [382, 231] on span "Add to Cart" at bounding box center [379, 229] width 36 height 9
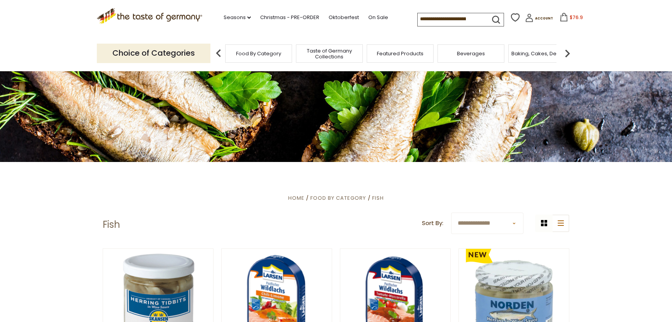
scroll to position [77, 0]
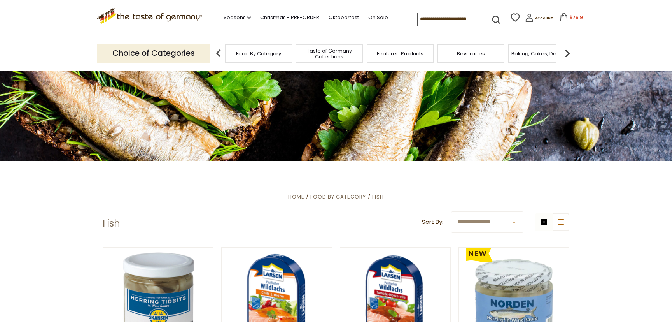
select select "********"
click option "**********" at bounding box center [0, 0] width 0 height 0
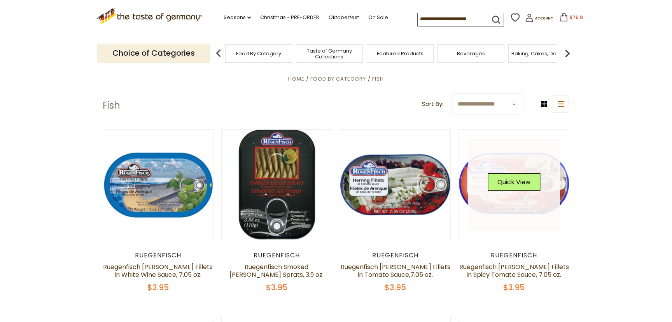
scroll to position [211, 0]
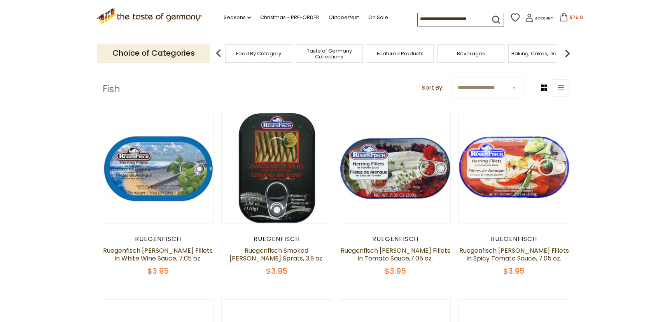
select select "*********"
click option "**********" at bounding box center [0, 0] width 0 height 0
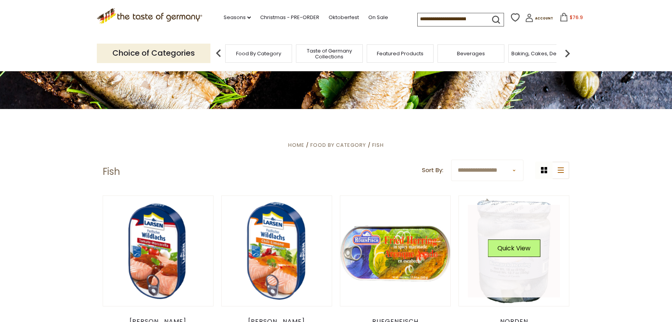
scroll to position [121, 0]
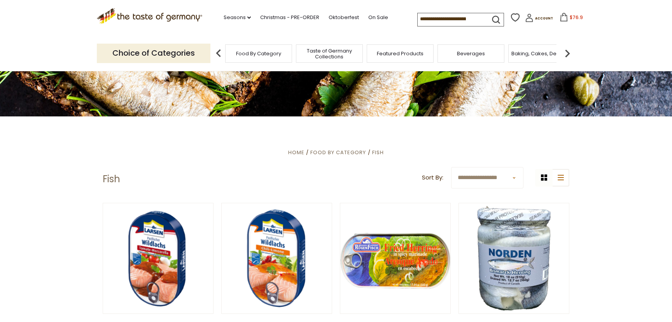
select select "********"
click option "**********" at bounding box center [0, 0] width 0 height 0
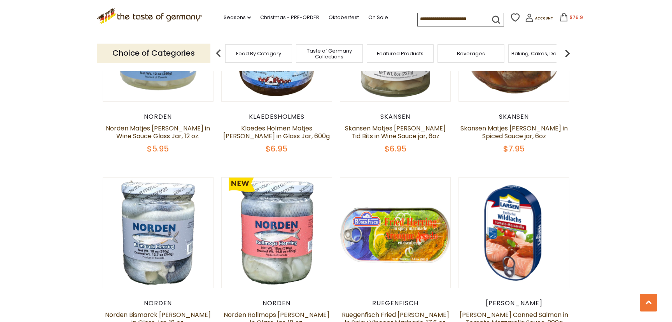
scroll to position [1085, 0]
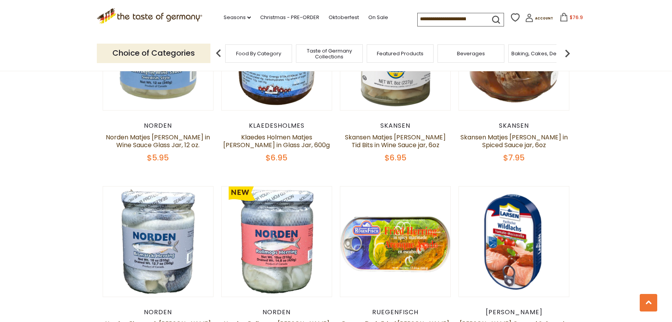
click at [568, 53] on img at bounding box center [568, 54] width 16 height 16
click at [568, 54] on img at bounding box center [568, 54] width 16 height 16
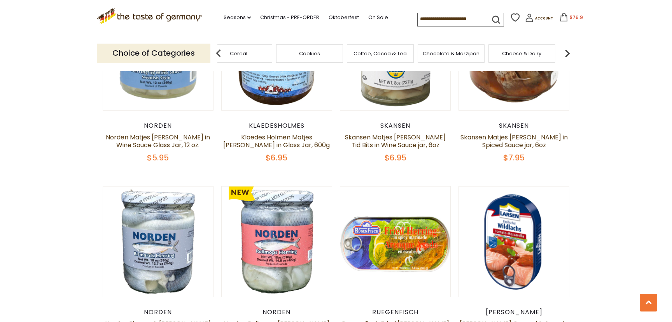
click at [568, 54] on img at bounding box center [568, 54] width 16 height 16
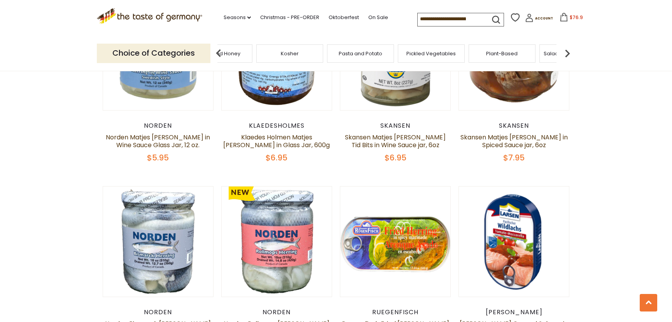
click at [568, 54] on img at bounding box center [568, 54] width 16 height 16
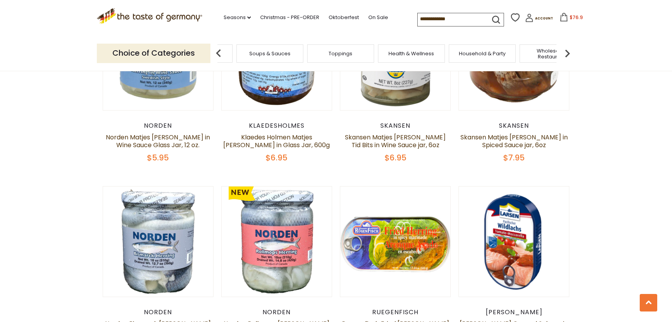
click at [568, 54] on img at bounding box center [568, 54] width 16 height 16
click at [216, 52] on img at bounding box center [219, 54] width 16 height 16
click at [305, 53] on span "Sausages" at bounding box center [303, 54] width 26 height 6
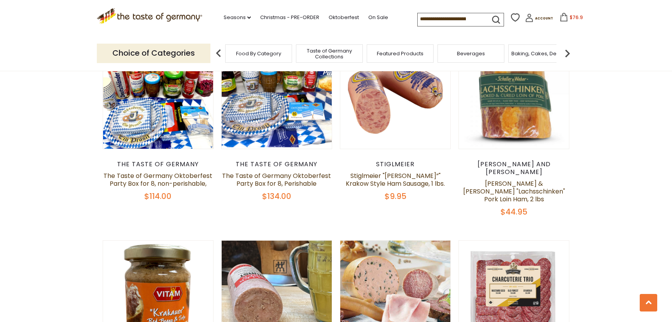
scroll to position [6, 0]
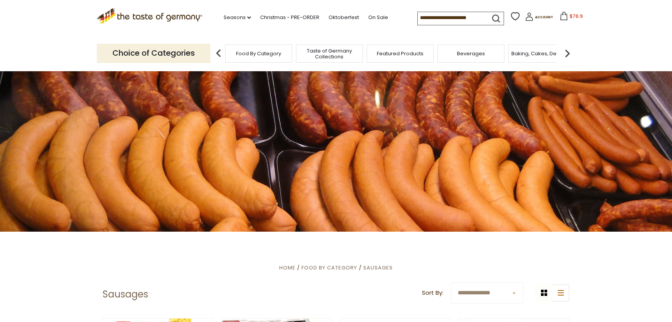
click at [570, 17] on span "$76.9" at bounding box center [576, 16] width 13 height 7
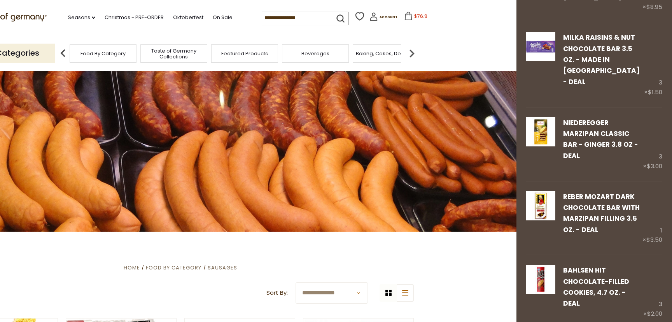
scroll to position [709, 0]
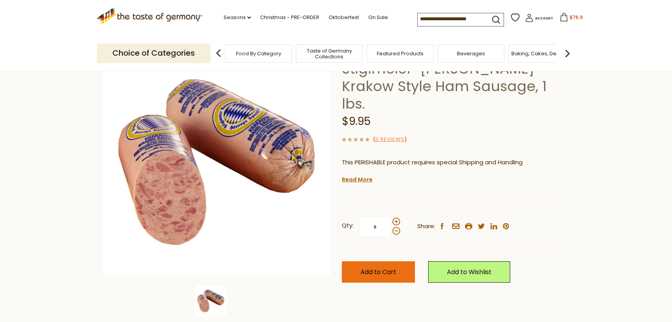
scroll to position [63, 0]
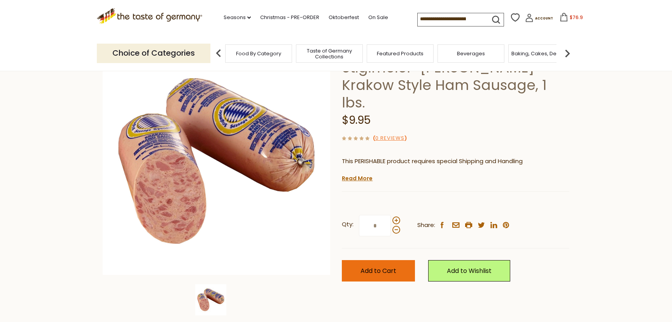
click at [391, 266] on span "Add to Cart" at bounding box center [379, 270] width 36 height 9
click at [419, 19] on input at bounding box center [451, 18] width 66 height 11
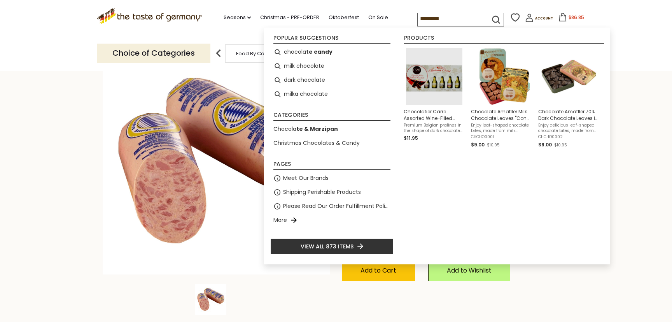
type input "*********"
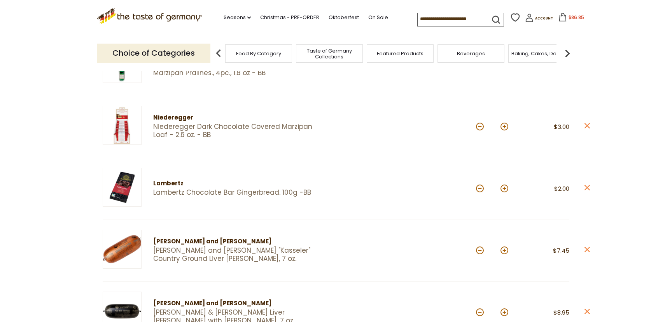
scroll to position [310, 0]
click at [504, 188] on button at bounding box center [505, 188] width 8 height 8
type input "*"
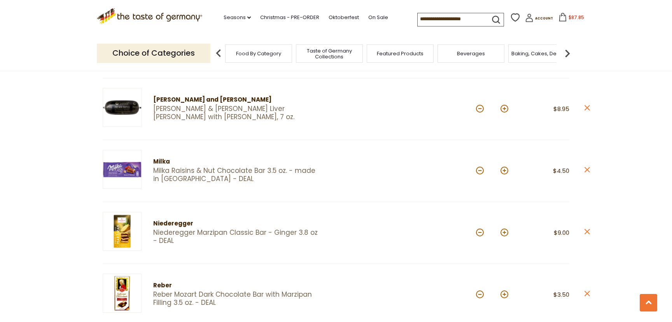
scroll to position [527, 0]
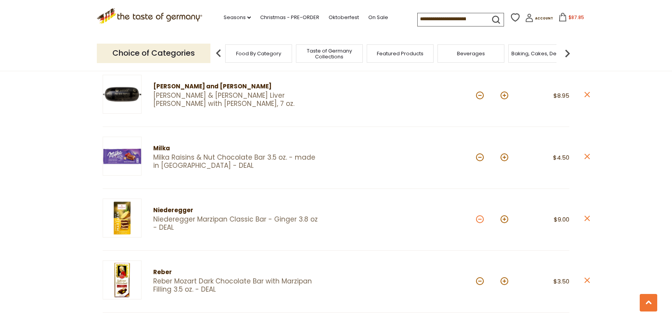
click at [479, 219] on button at bounding box center [480, 219] width 8 height 8
type input "*"
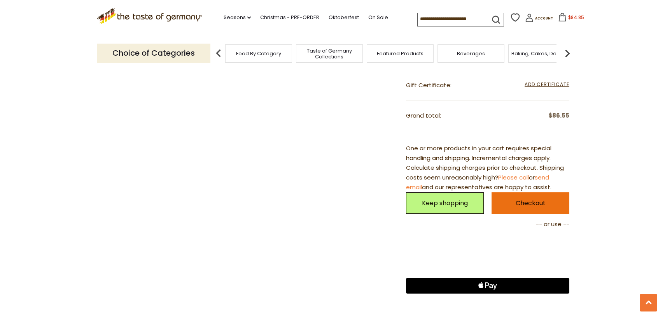
scroll to position [1046, 0]
click at [525, 202] on link "Checkout" at bounding box center [531, 202] width 78 height 21
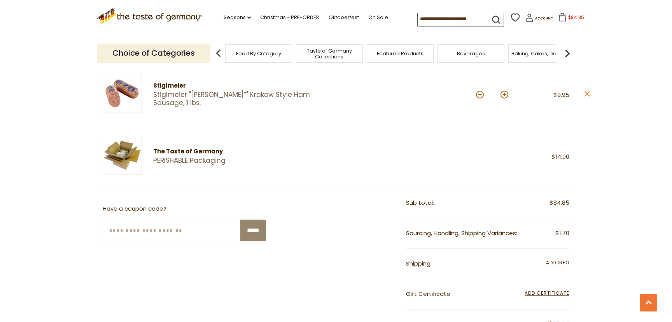
scroll to position [837, 0]
click at [163, 151] on div "The Taste of Germany" at bounding box center [250, 151] width 195 height 10
click at [123, 149] on img at bounding box center [122, 154] width 39 height 39
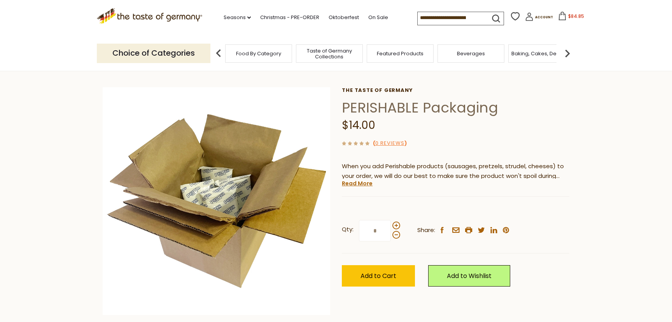
scroll to position [23, 0]
click at [397, 235] on span at bounding box center [397, 234] width 8 height 8
click at [391, 235] on input "*" at bounding box center [375, 229] width 32 height 21
type input "*"
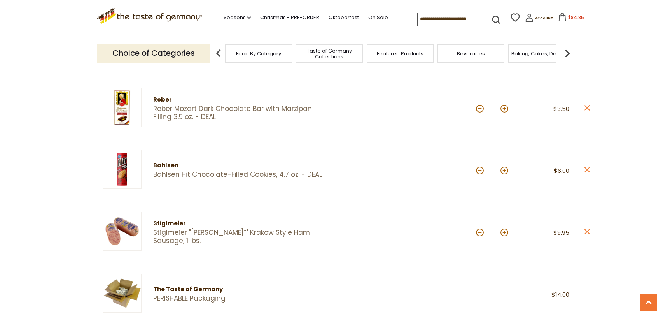
scroll to position [699, 0]
click at [587, 229] on icon at bounding box center [587, 230] width 5 height 5
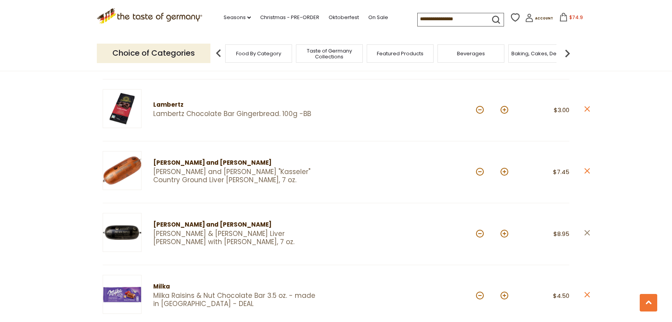
scroll to position [387, 0]
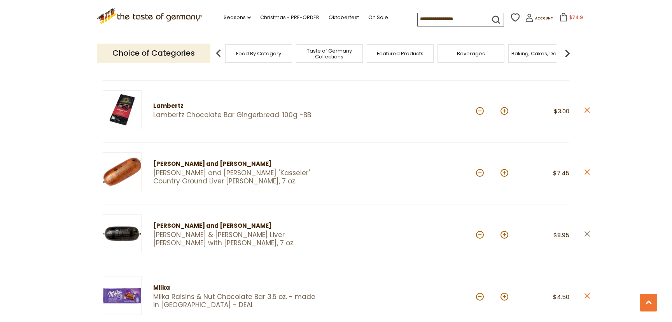
click at [588, 233] on icon "close" at bounding box center [588, 234] width 6 height 6
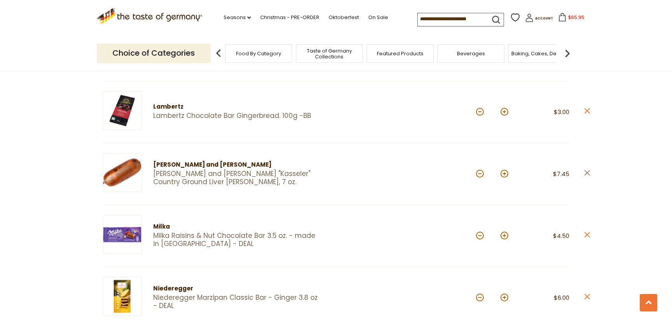
click at [586, 171] on icon "close" at bounding box center [588, 173] width 6 height 6
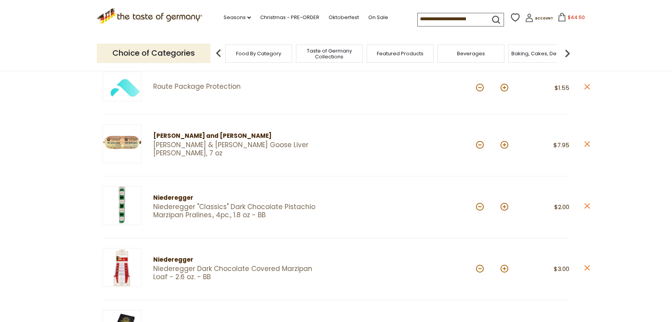
scroll to position [121, 0]
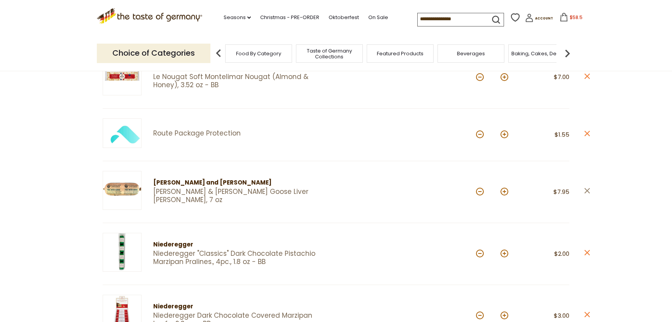
click at [589, 191] on icon at bounding box center [587, 190] width 5 height 5
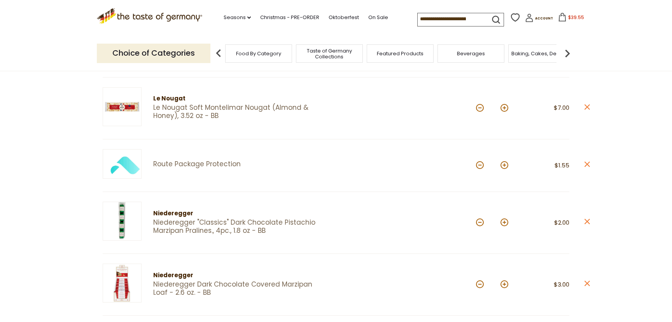
scroll to position [73, 0]
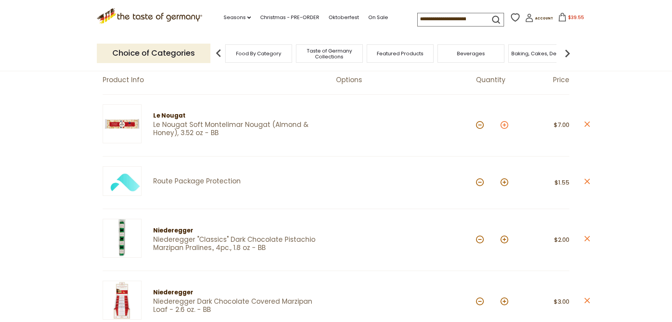
click at [506, 126] on button at bounding box center [505, 125] width 8 height 8
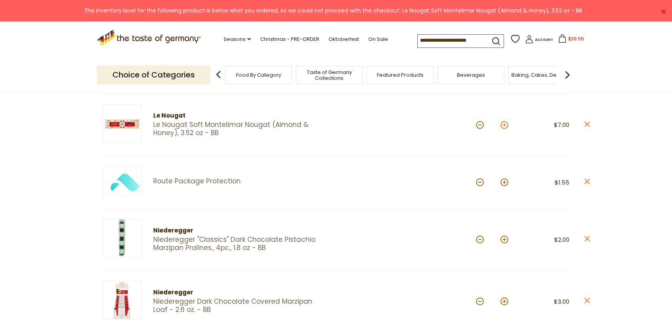
click at [506, 126] on button at bounding box center [505, 125] width 8 height 8
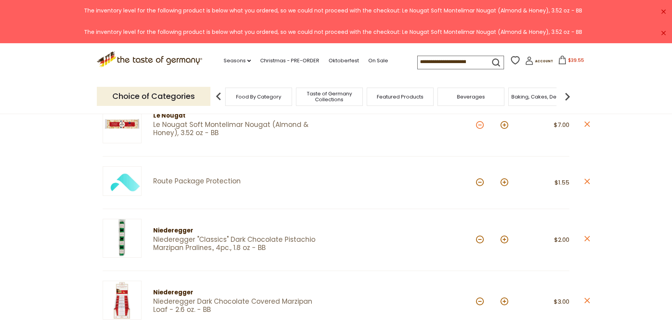
click at [481, 126] on button at bounding box center [480, 125] width 8 height 8
click at [483, 126] on button at bounding box center [480, 125] width 8 height 8
type input "*"
click at [663, 33] on link "×" at bounding box center [664, 33] width 5 height 5
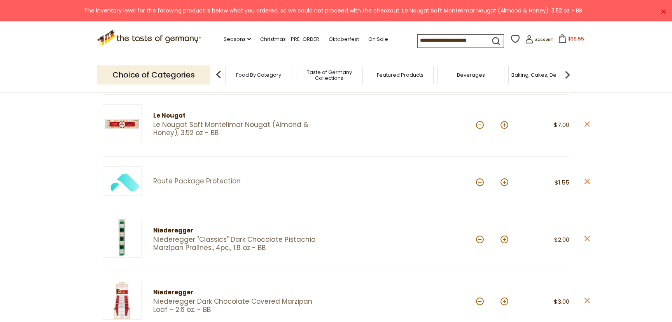
click at [663, 12] on link "×" at bounding box center [664, 11] width 5 height 5
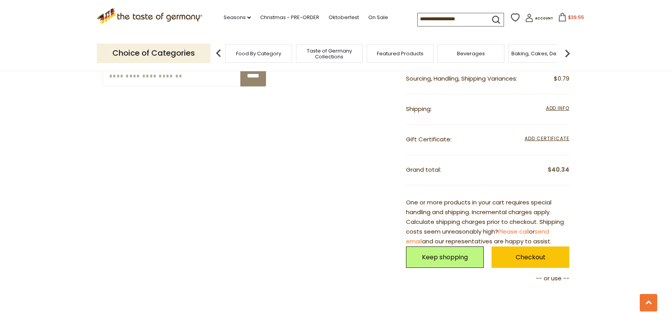
scroll to position [744, 0]
click at [527, 255] on link "Checkout" at bounding box center [531, 256] width 78 height 21
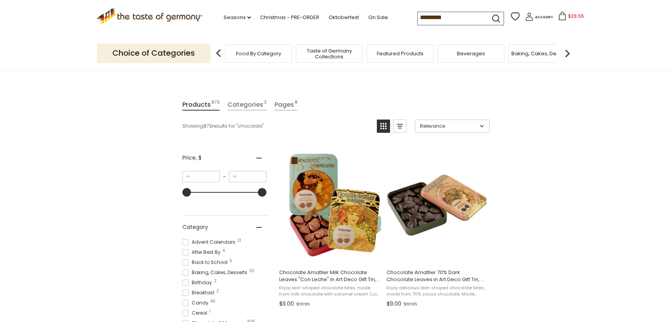
scroll to position [72, 0]
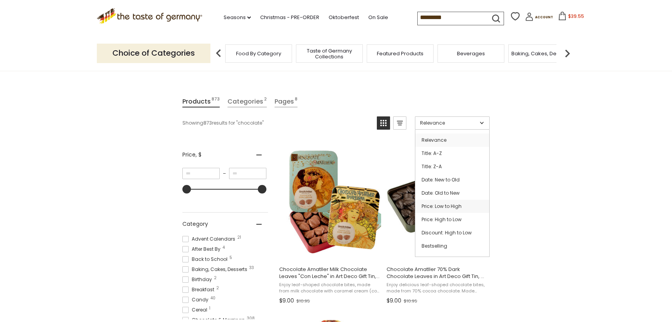
click at [450, 207] on link "Price: Low to High" at bounding box center [453, 206] width 74 height 13
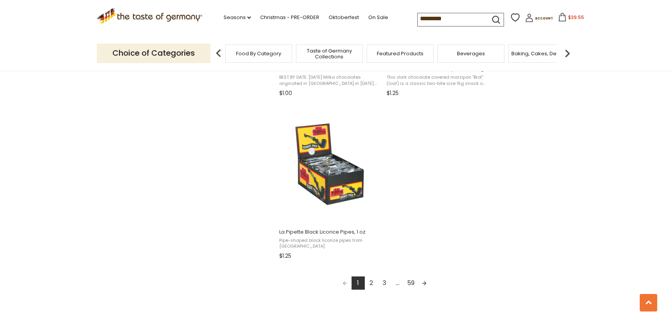
scroll to position [1300, 0]
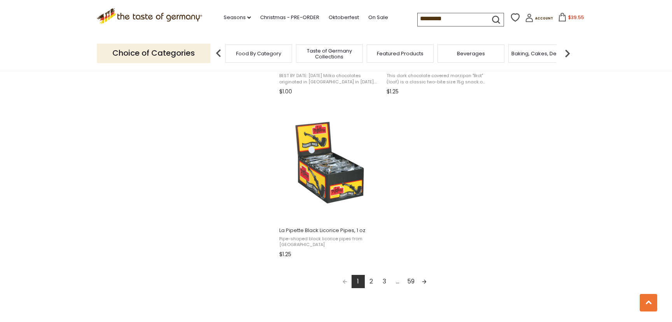
click at [372, 277] on link "2" at bounding box center [371, 281] width 13 height 13
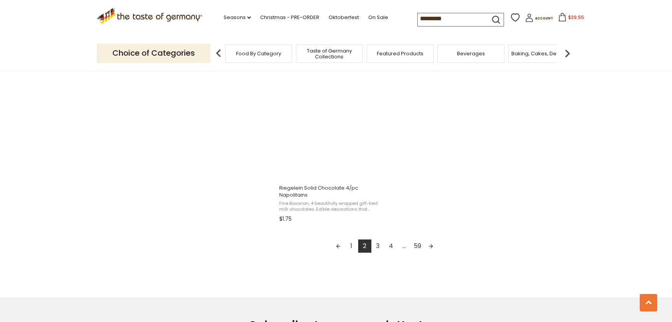
scroll to position [1361, 0]
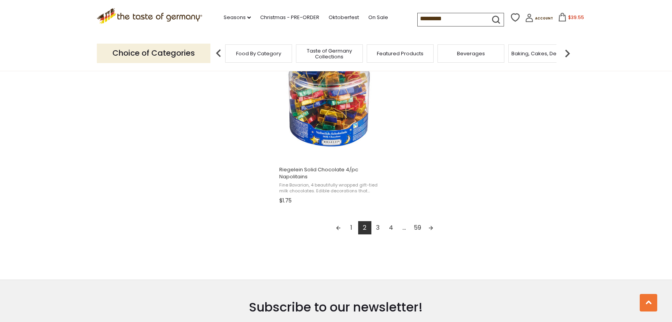
click at [378, 229] on link "3" at bounding box center [378, 227] width 13 height 13
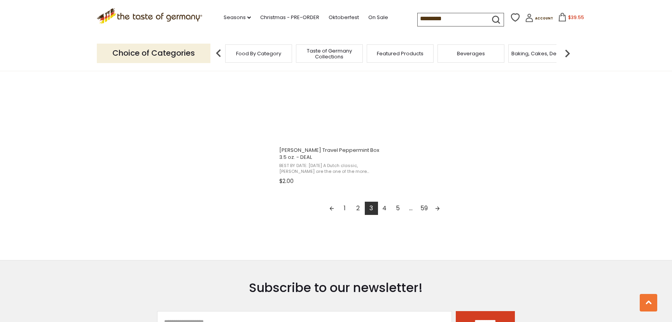
scroll to position [1382, 0]
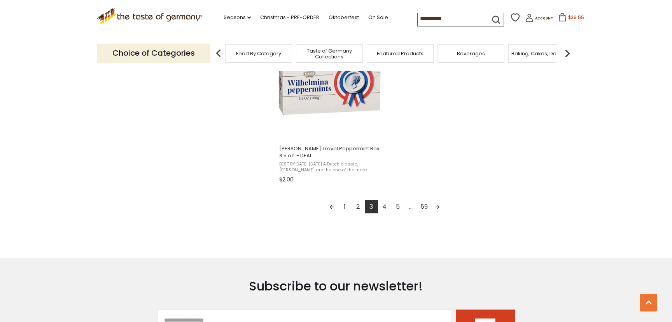
click at [387, 210] on link "4" at bounding box center [384, 206] width 13 height 13
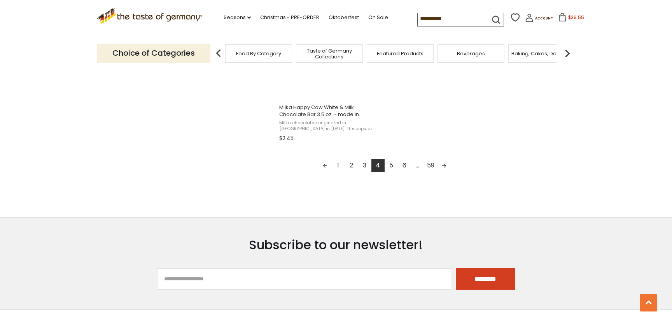
scroll to position [1331, 0]
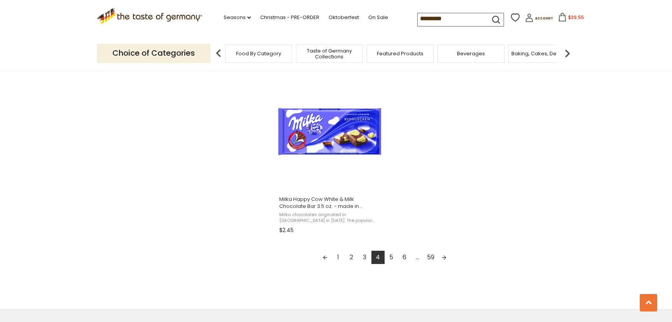
click at [392, 259] on link "5" at bounding box center [391, 257] width 13 height 13
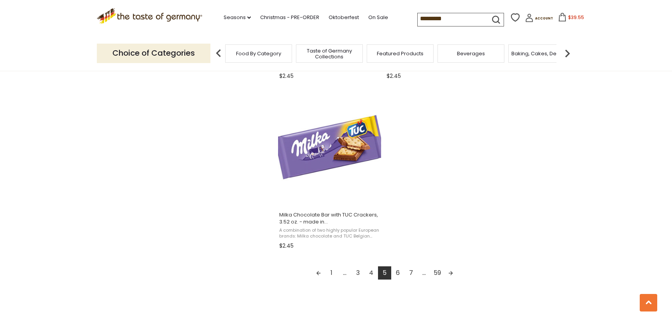
scroll to position [1320, 0]
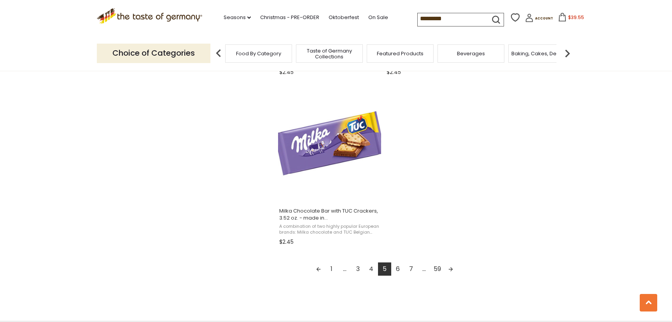
click at [397, 269] on link "6" at bounding box center [398, 268] width 13 height 13
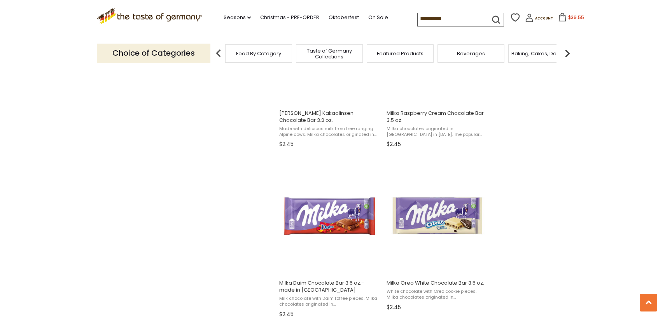
scroll to position [852, 0]
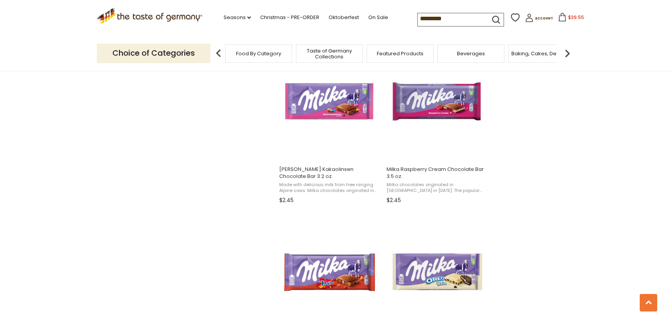
click at [569, 16] on span "$39.55" at bounding box center [577, 17] width 16 height 7
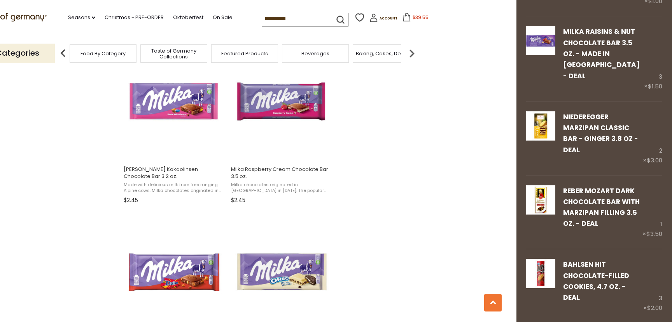
scroll to position [520, 0]
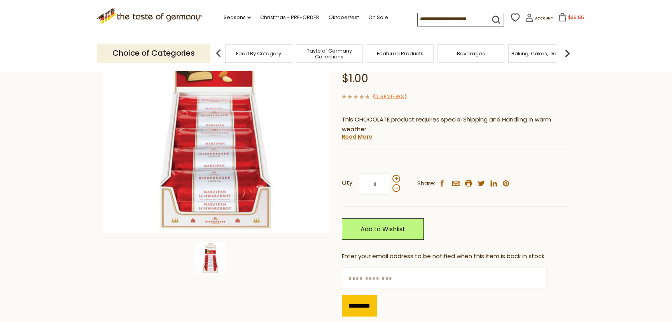
scroll to position [105, 0]
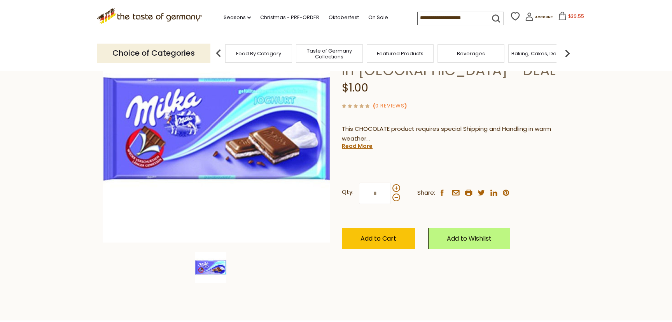
scroll to position [97, 0]
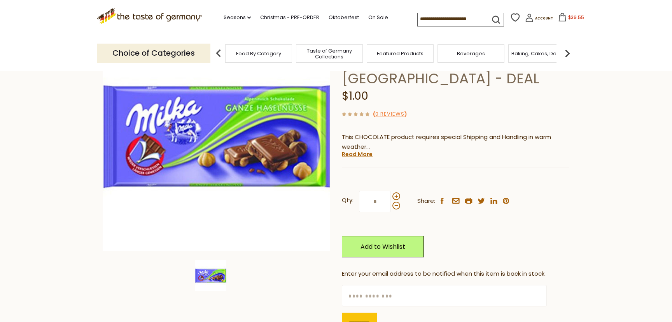
scroll to position [89, 0]
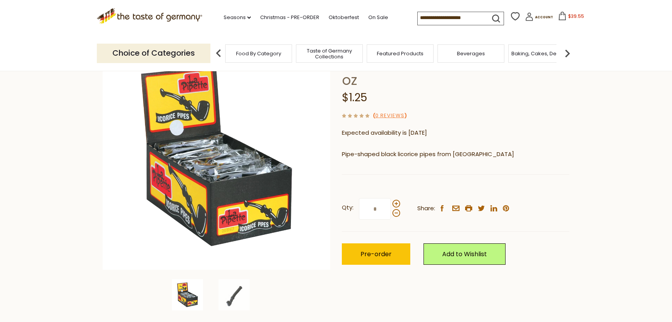
scroll to position [68, 0]
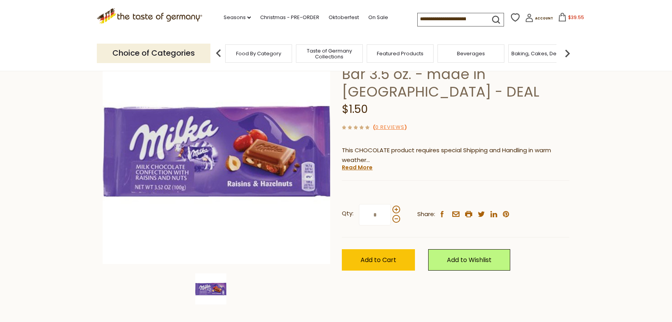
scroll to position [75, 0]
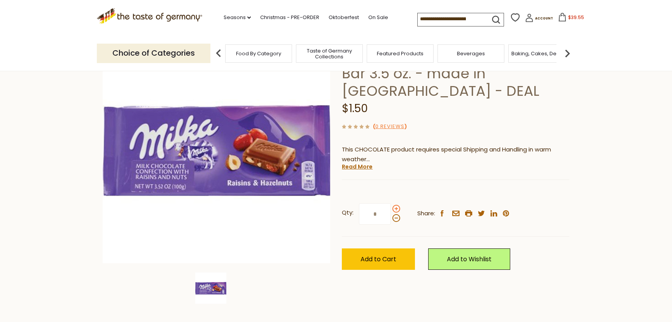
click at [396, 208] on span at bounding box center [397, 209] width 8 height 8
click at [391, 208] on input "*" at bounding box center [375, 213] width 32 height 21
type input "*"
click at [384, 261] on span "Add to Cart" at bounding box center [379, 259] width 36 height 9
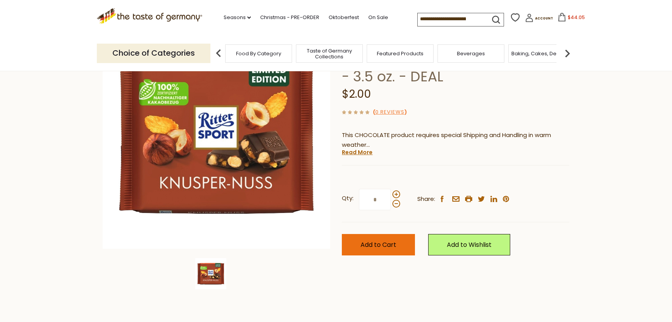
scroll to position [93, 0]
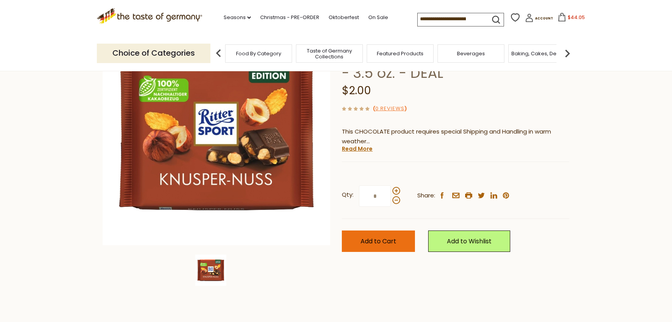
click at [386, 241] on span "Add to Cart" at bounding box center [379, 241] width 36 height 9
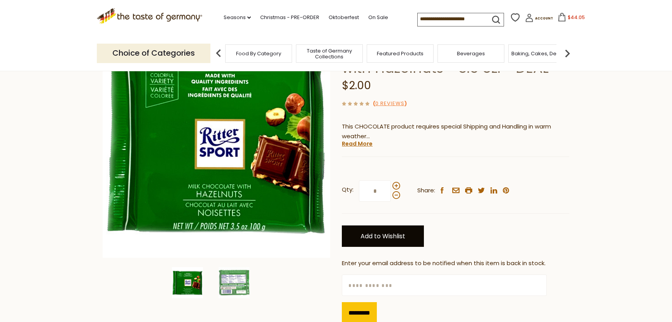
scroll to position [81, 0]
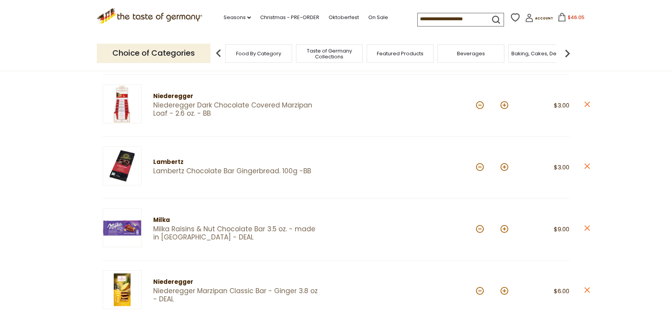
scroll to position [271, 0]
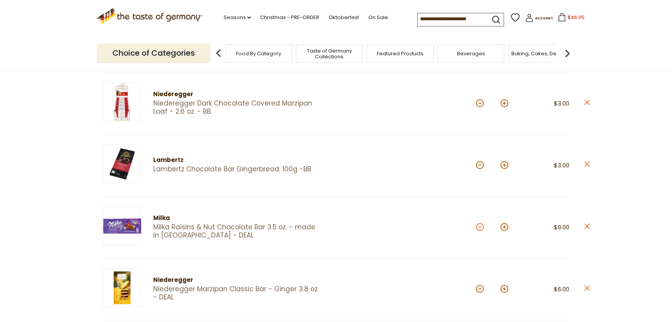
click at [482, 227] on button at bounding box center [480, 227] width 8 height 8
type input "*"
click at [482, 228] on button at bounding box center [480, 227] width 8 height 8
type input "*"
click at [482, 228] on button at bounding box center [480, 227] width 8 height 8
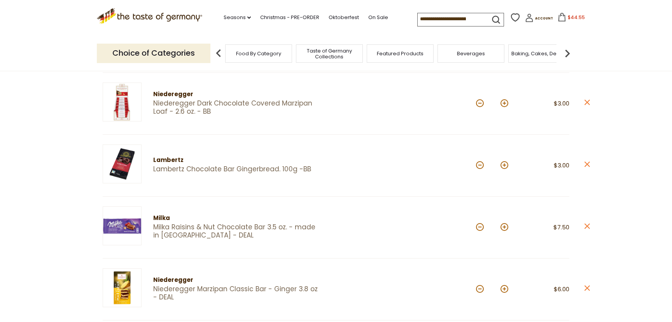
type input "*"
click at [482, 228] on button at bounding box center [480, 227] width 8 height 8
type input "*"
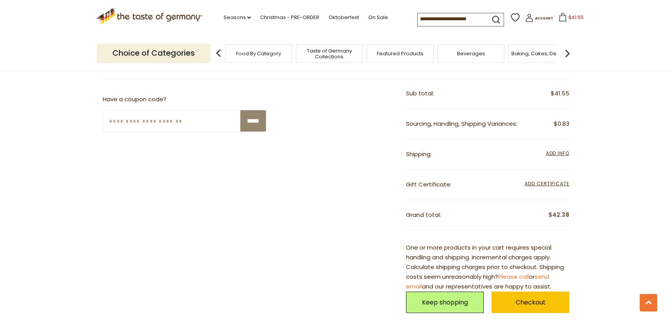
scroll to position [761, 0]
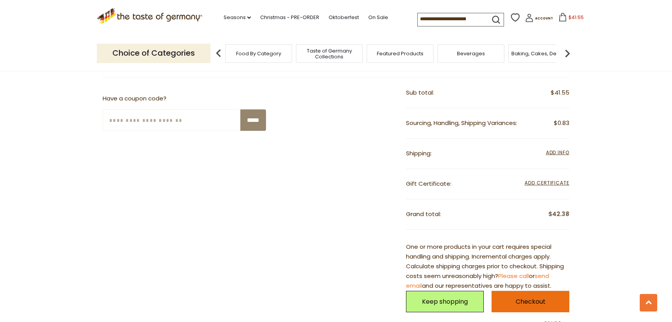
click at [531, 304] on link "Checkout" at bounding box center [531, 301] width 78 height 21
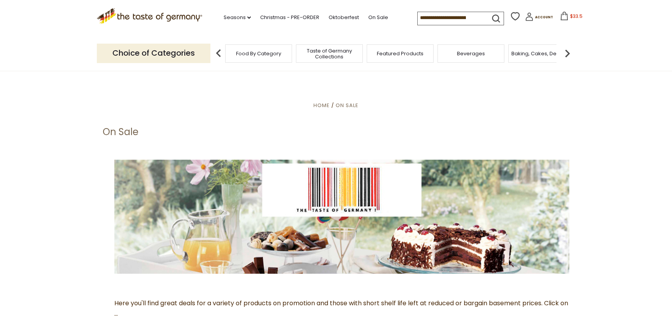
click at [439, 19] on input at bounding box center [451, 17] width 66 height 11
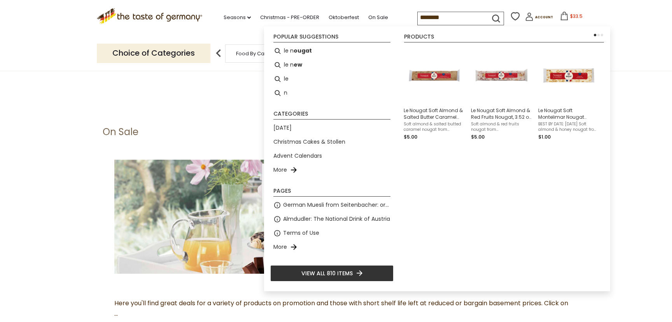
type input "*********"
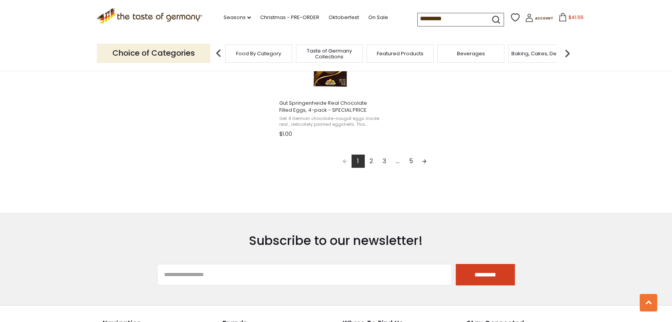
scroll to position [1428, 0]
click at [372, 163] on link "2" at bounding box center [371, 160] width 13 height 13
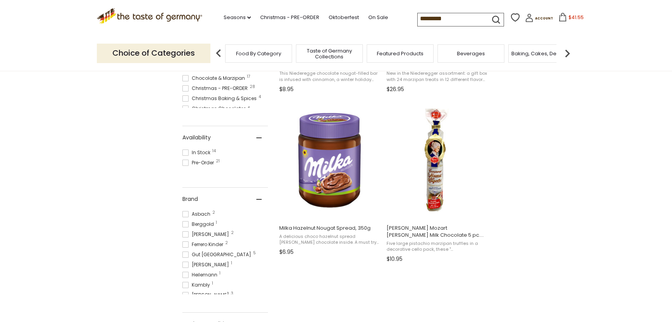
scroll to position [288, 0]
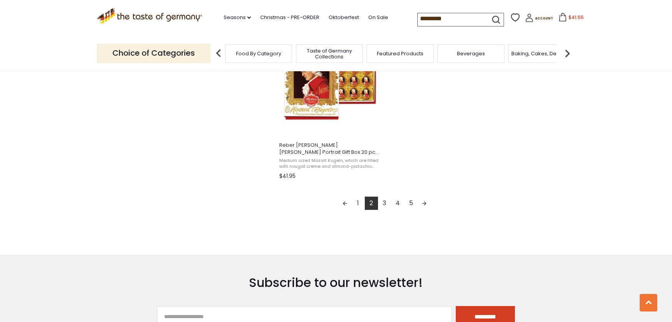
click at [385, 204] on link "3" at bounding box center [384, 203] width 13 height 13
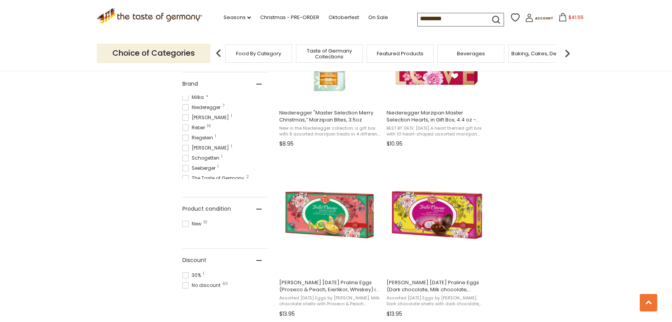
scroll to position [119, 0]
